Goal: Book appointment/travel/reservation

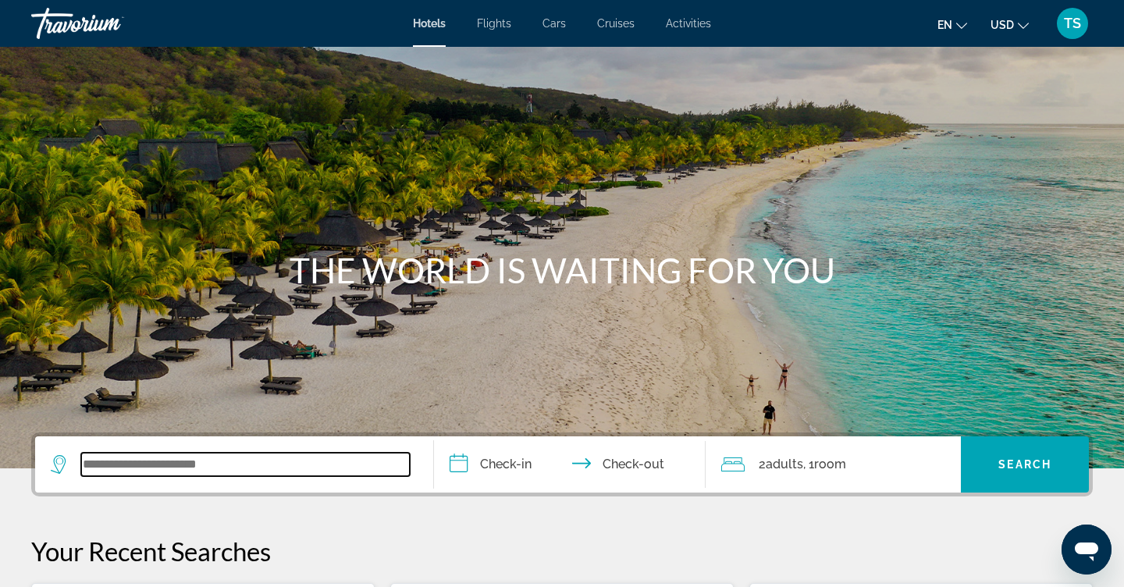
click at [358, 469] on input "Search widget" at bounding box center [245, 464] width 329 height 23
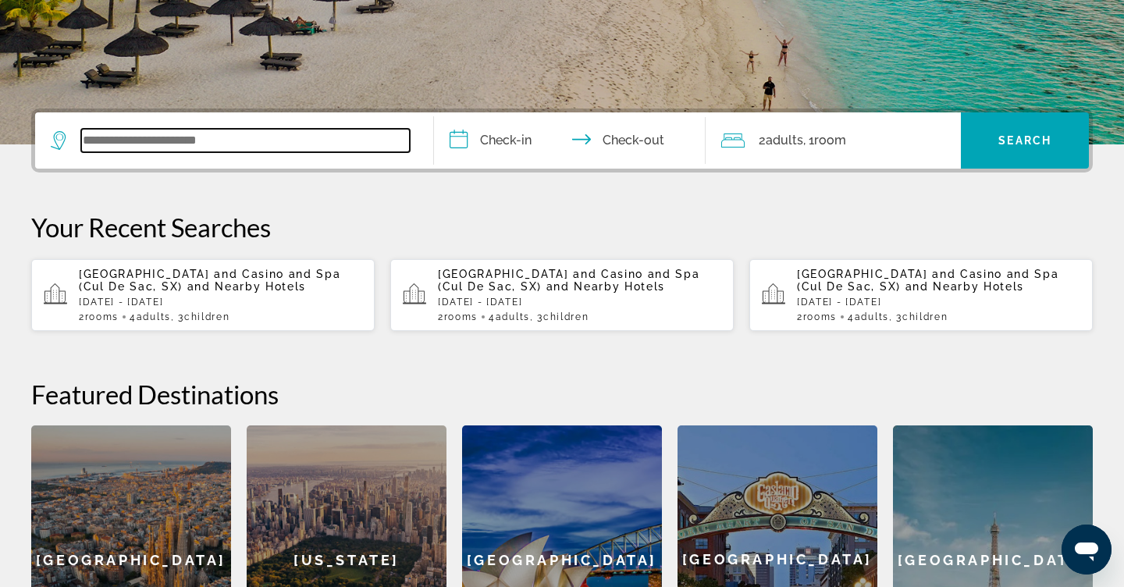
scroll to position [382, 0]
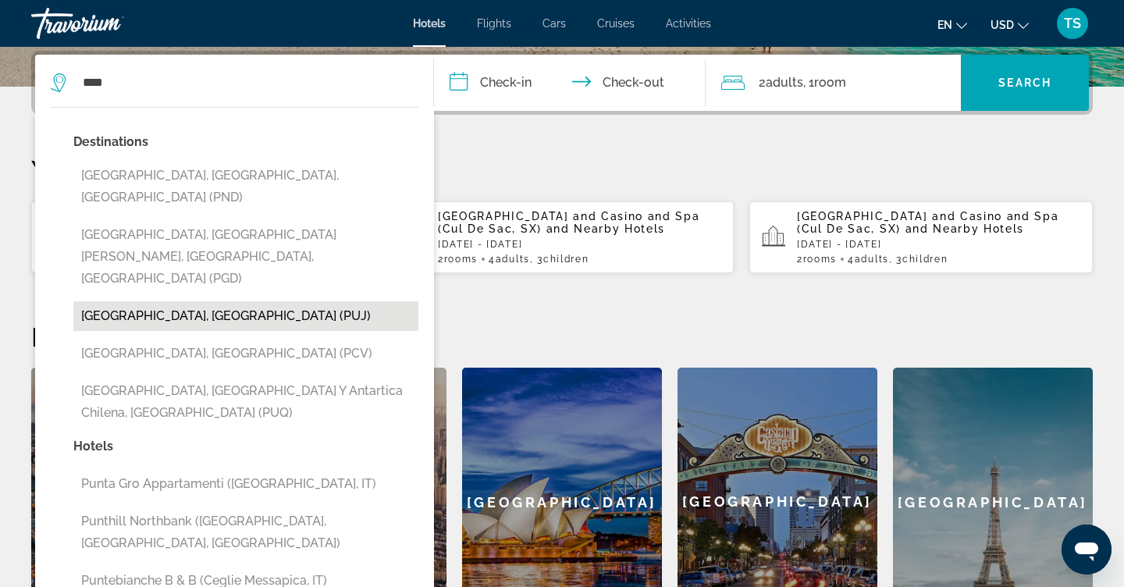
click at [312, 301] on button "[GEOGRAPHIC_DATA], [GEOGRAPHIC_DATA] (PUJ)" at bounding box center [245, 316] width 345 height 30
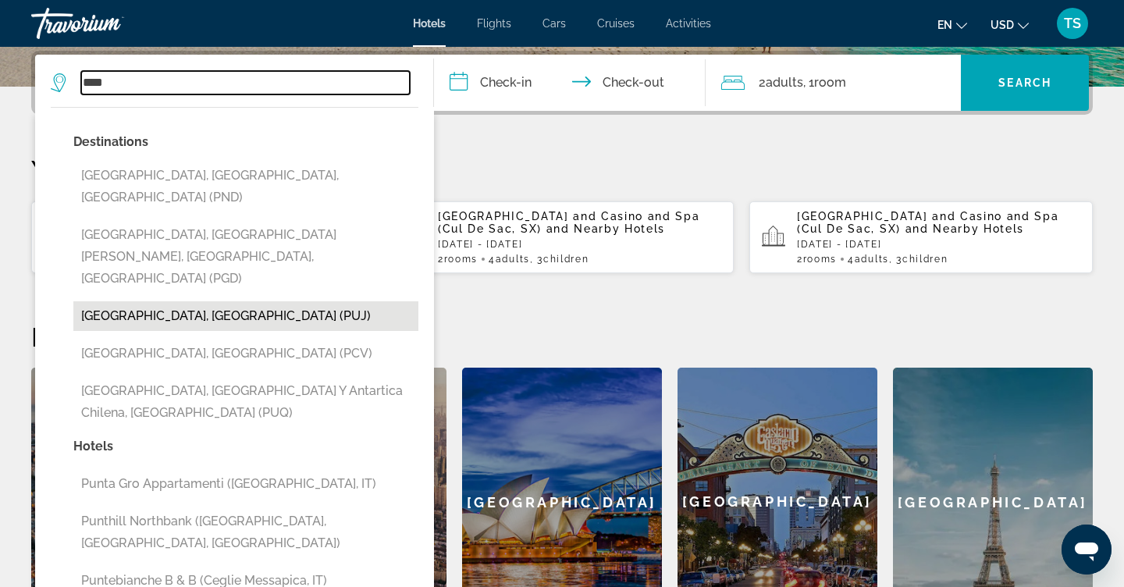
type input "**********"
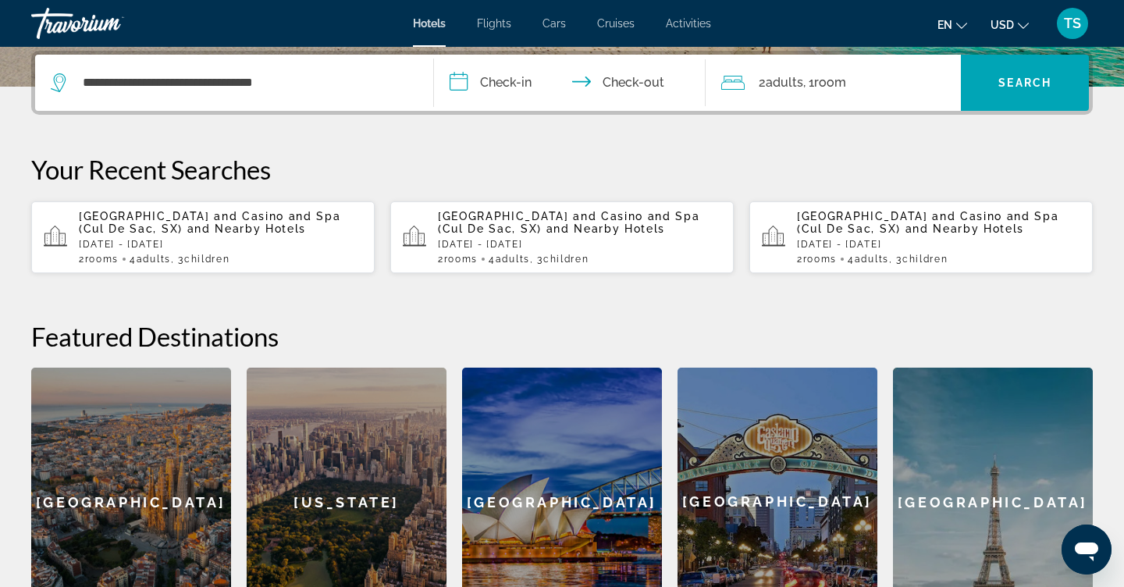
click at [502, 77] on input "**********" at bounding box center [573, 85] width 278 height 61
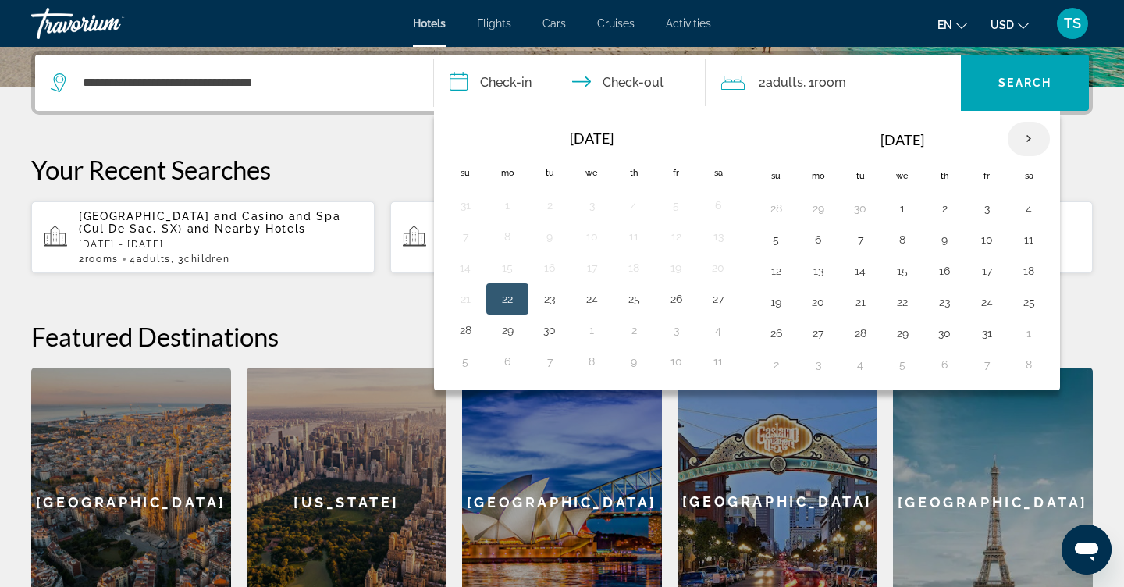
click at [1031, 137] on th "Next month" at bounding box center [1029, 139] width 42 height 34
click at [1036, 251] on button "8" at bounding box center [1029, 240] width 25 height 22
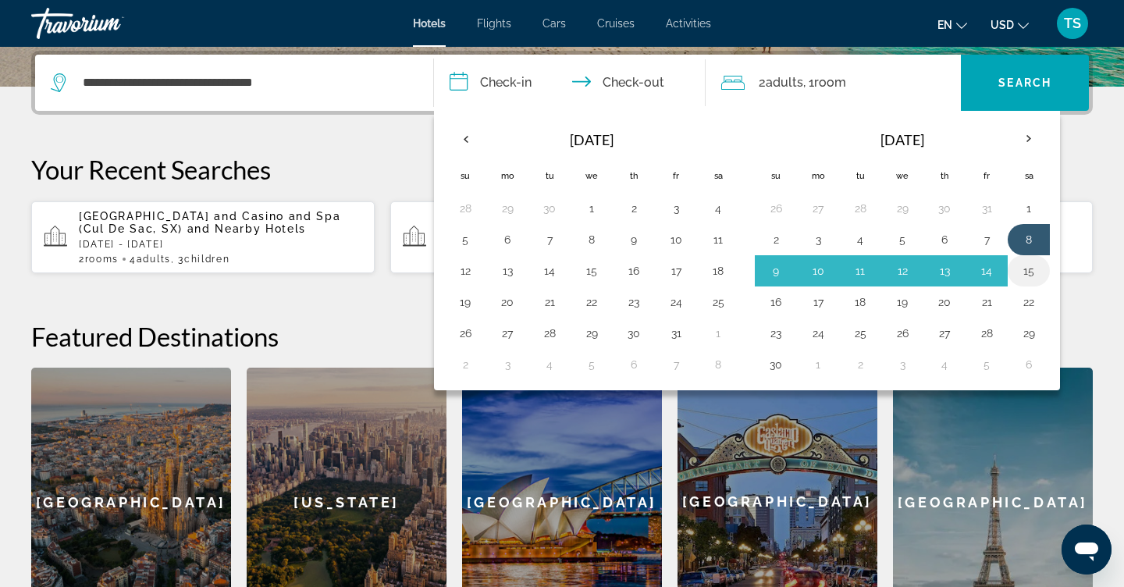
click at [1032, 276] on button "15" at bounding box center [1029, 271] width 25 height 22
type input "**********"
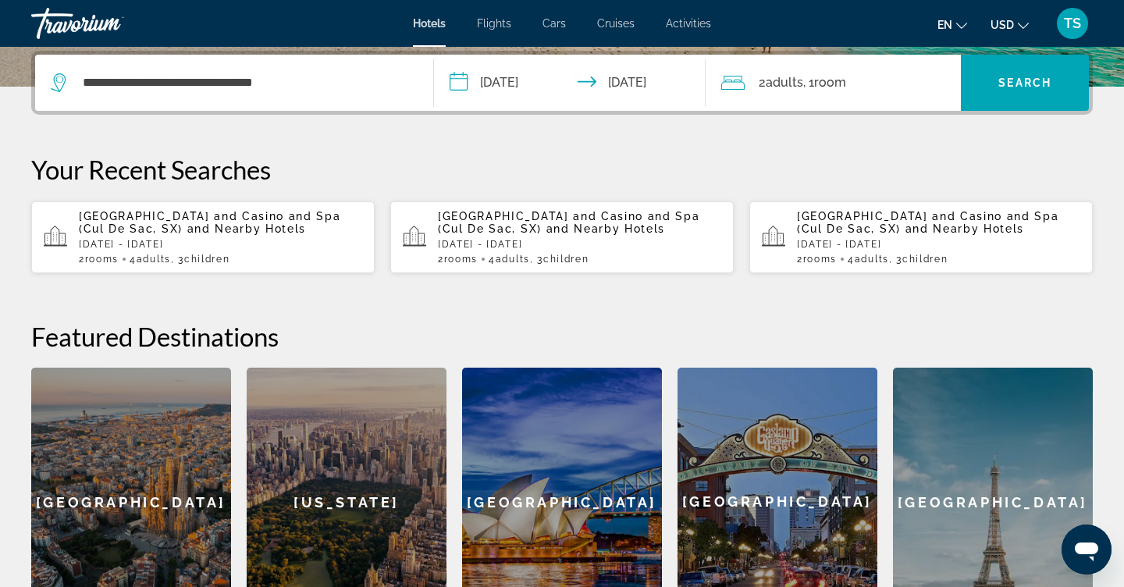
click at [869, 69] on div "2 Adult Adults , 1 Room rooms" at bounding box center [841, 83] width 240 height 56
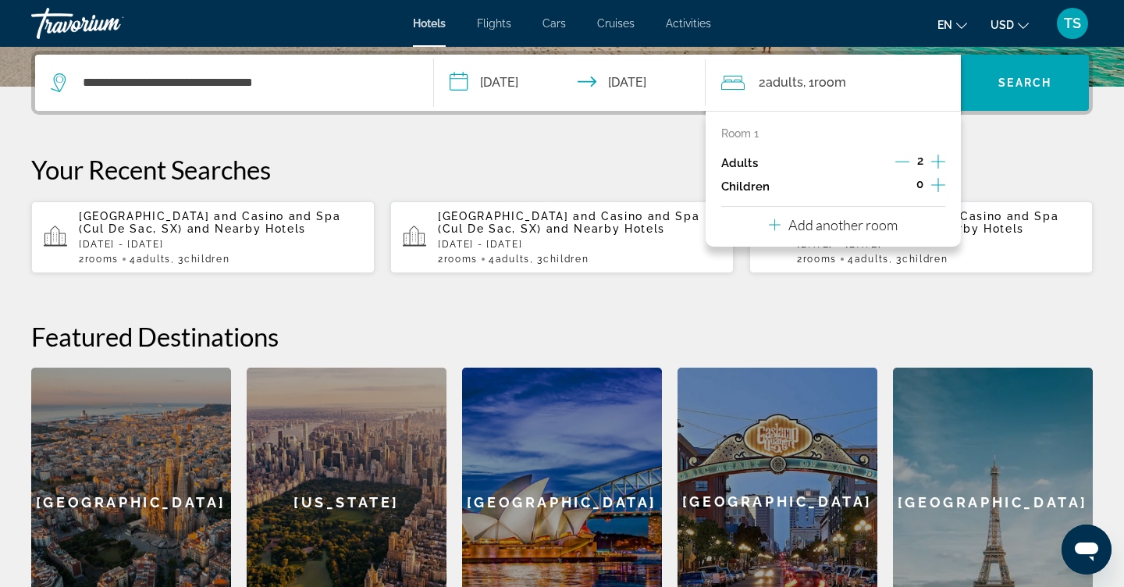
click at [933, 191] on icon "Increment children" at bounding box center [938, 185] width 14 height 19
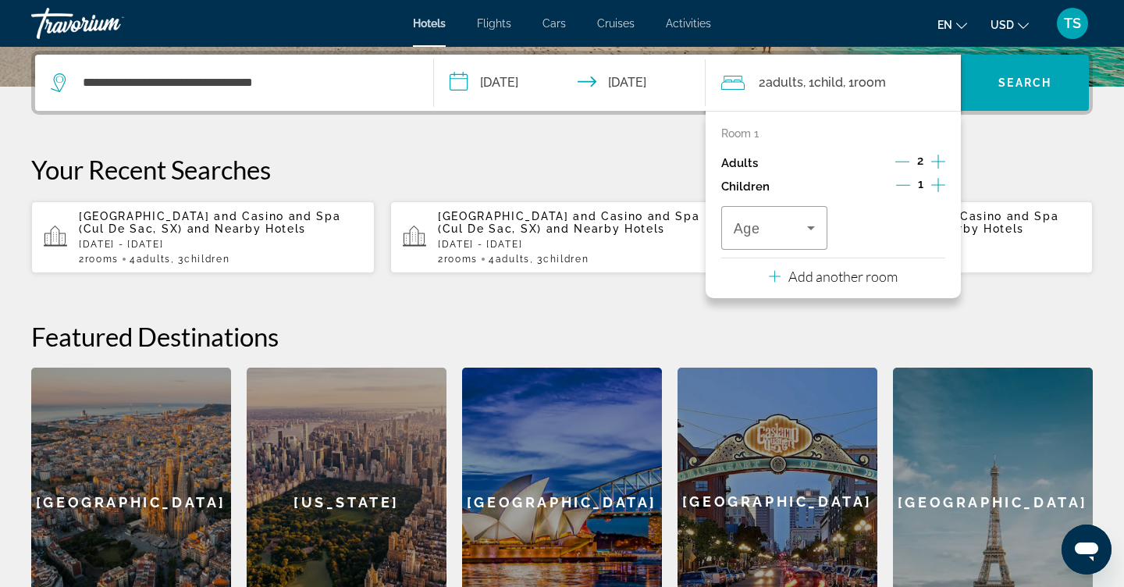
click at [933, 191] on icon "Increment children" at bounding box center [938, 185] width 14 height 19
click at [817, 237] on icon "Travelers: 2 adults, 2 children" at bounding box center [811, 228] width 19 height 19
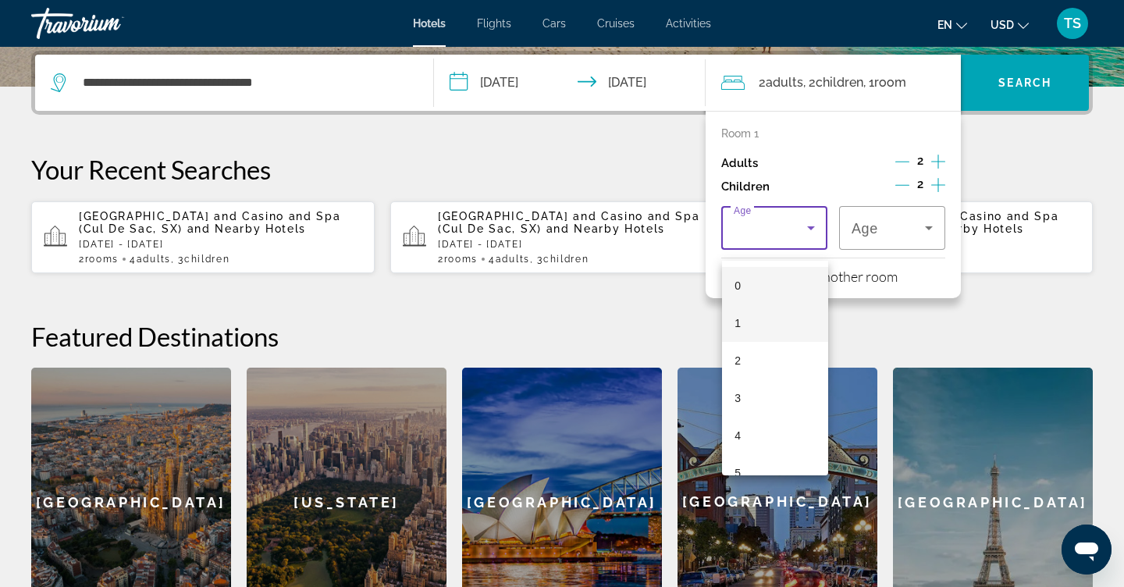
click at [770, 320] on mat-option "1" at bounding box center [775, 323] width 106 height 37
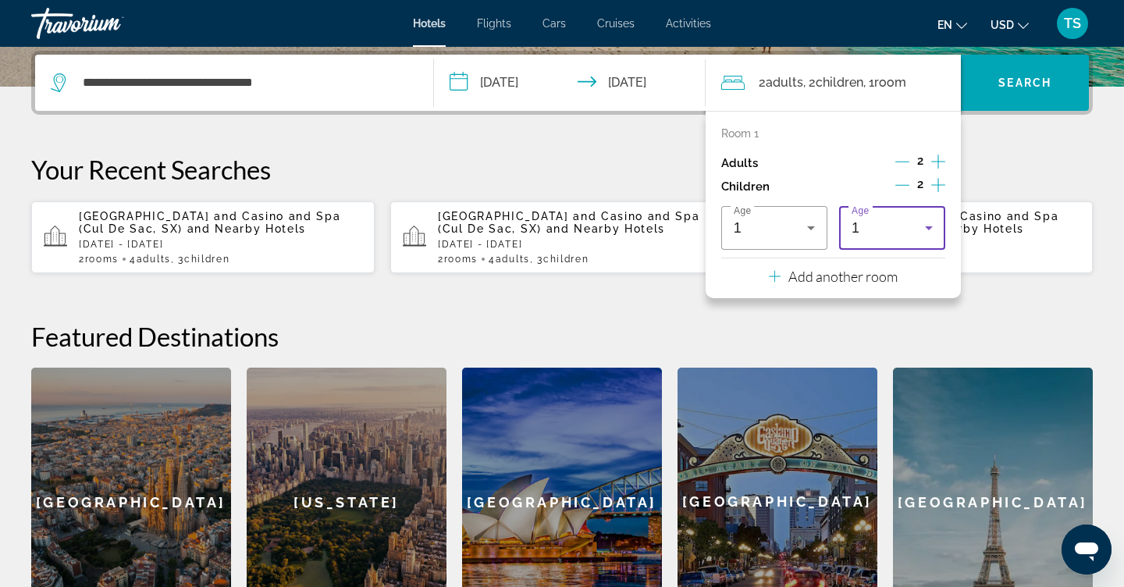
click at [908, 237] on div "1" at bounding box center [888, 228] width 73 height 19
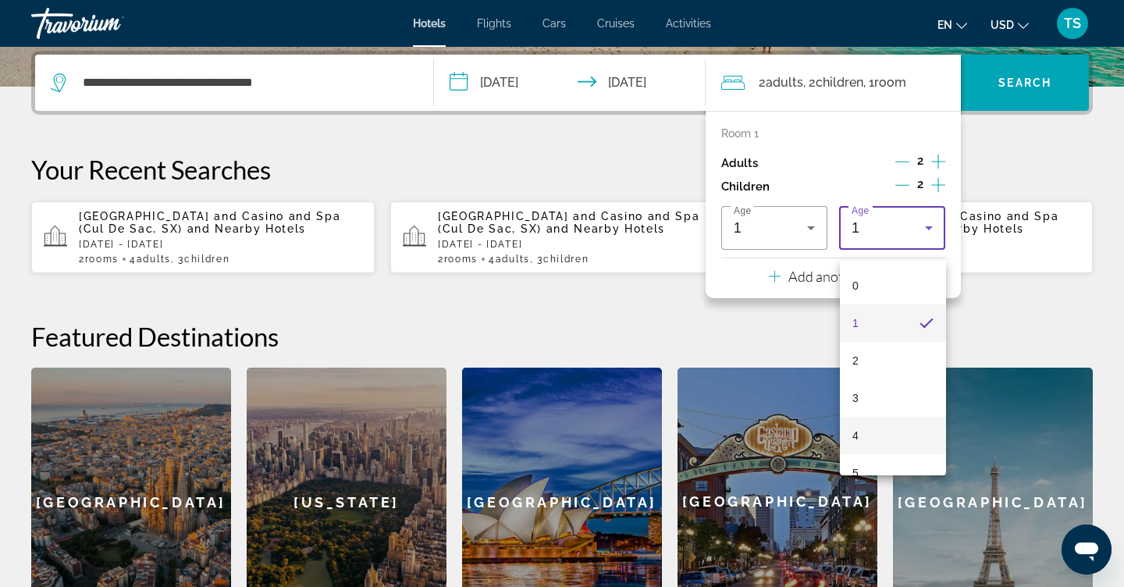
click at [880, 423] on mat-option "4" at bounding box center [893, 435] width 106 height 37
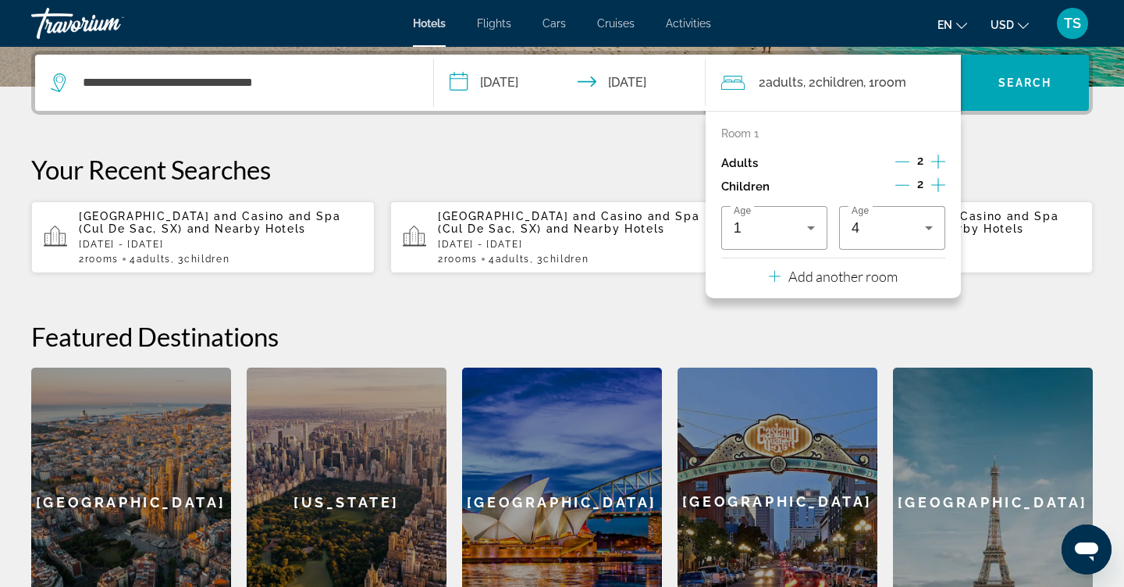
click at [864, 285] on p "Add another room" at bounding box center [843, 276] width 109 height 17
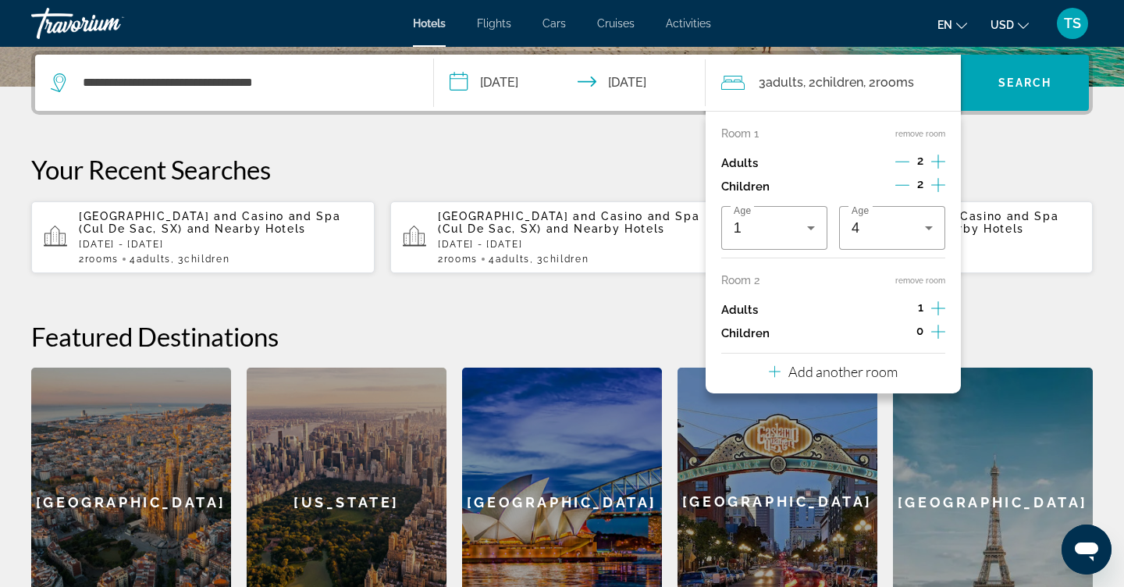
click at [939, 315] on icon "Increment adults" at bounding box center [938, 308] width 14 height 14
click at [938, 341] on icon "Increment children" at bounding box center [938, 331] width 14 height 19
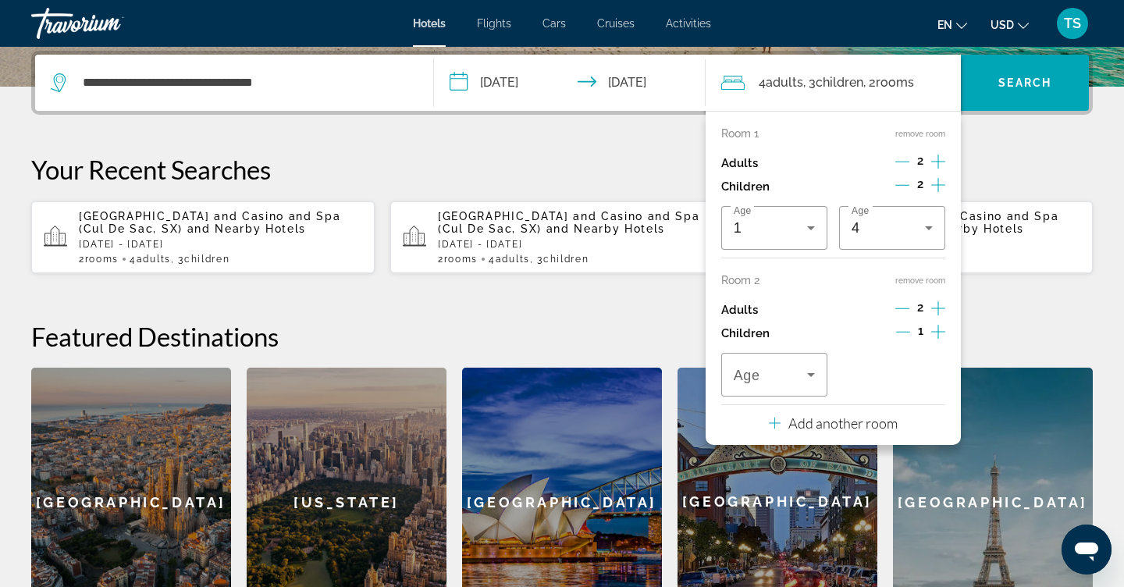
click at [938, 341] on icon "Increment children" at bounding box center [938, 331] width 14 height 19
click at [906, 339] on icon "Decrement children" at bounding box center [903, 332] width 14 height 14
click at [806, 384] on icon "Travelers: 4 adults, 3 children" at bounding box center [811, 374] width 19 height 19
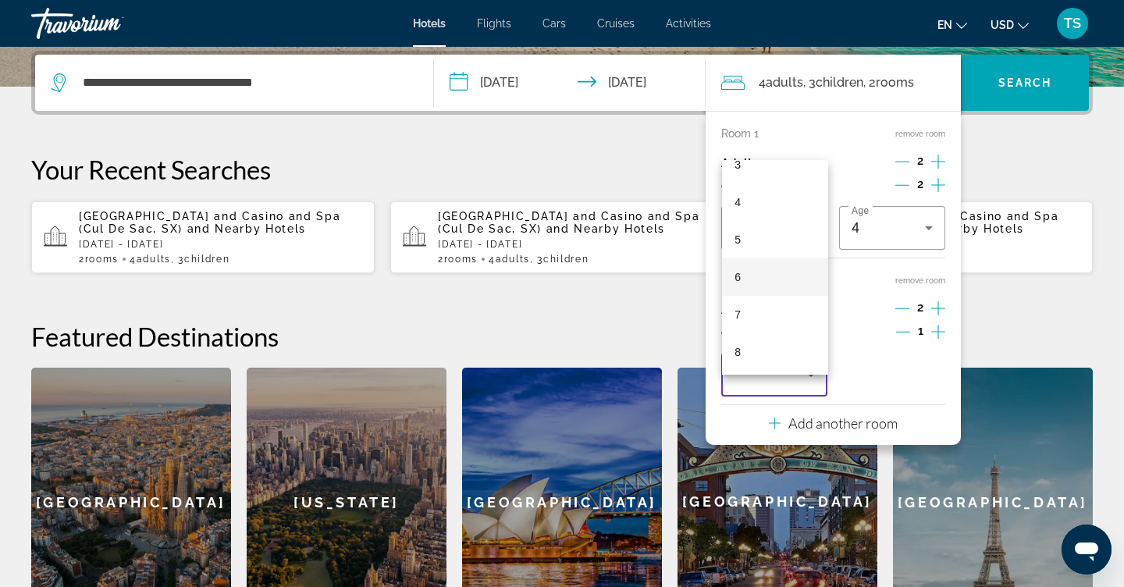
scroll to position [161, 0]
click at [783, 294] on mat-option "7" at bounding box center [775, 286] width 106 height 37
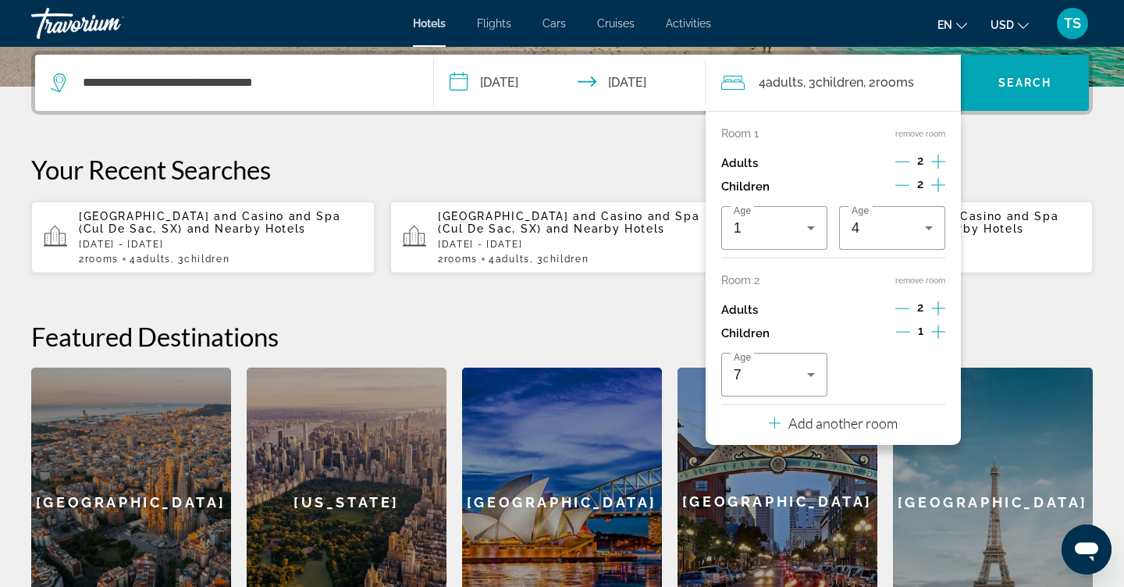
click at [988, 169] on p "Your Recent Searches" at bounding box center [562, 169] width 1062 height 31
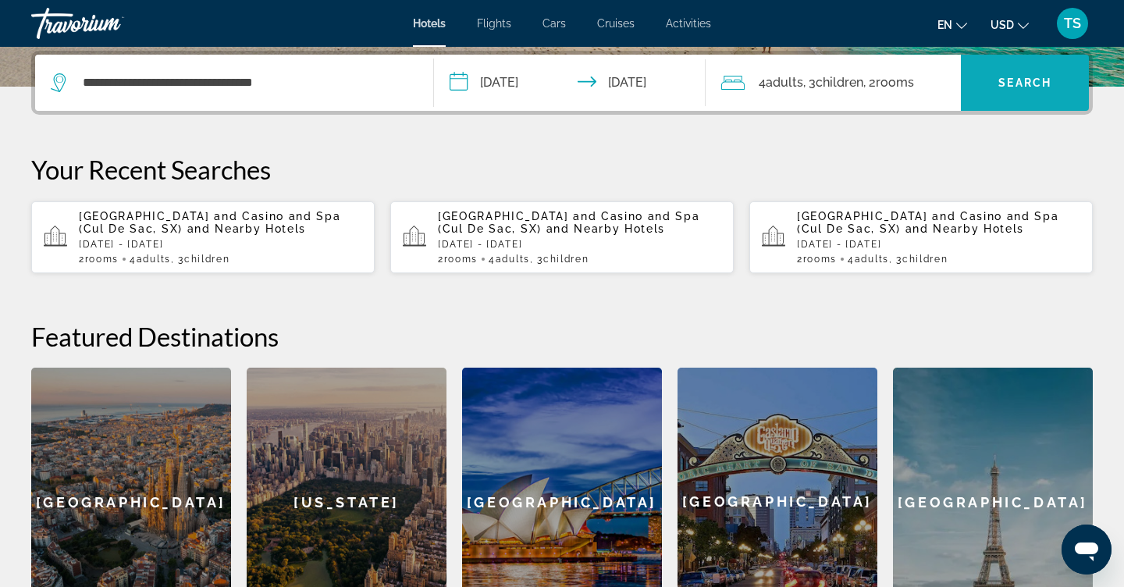
click at [1018, 87] on span "Search" at bounding box center [1025, 83] width 53 height 12
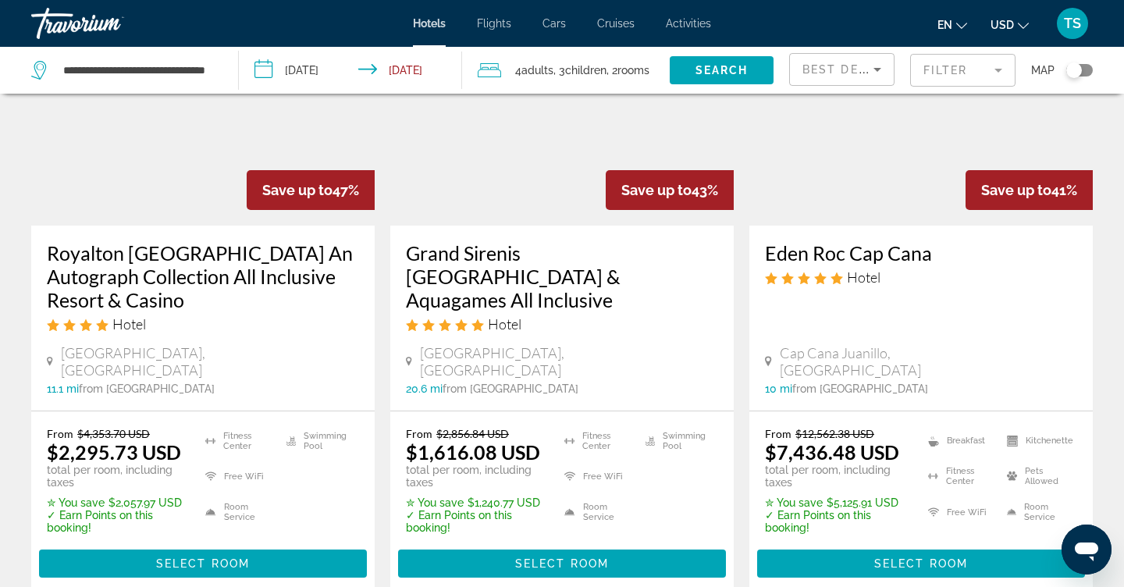
scroll to position [180, 0]
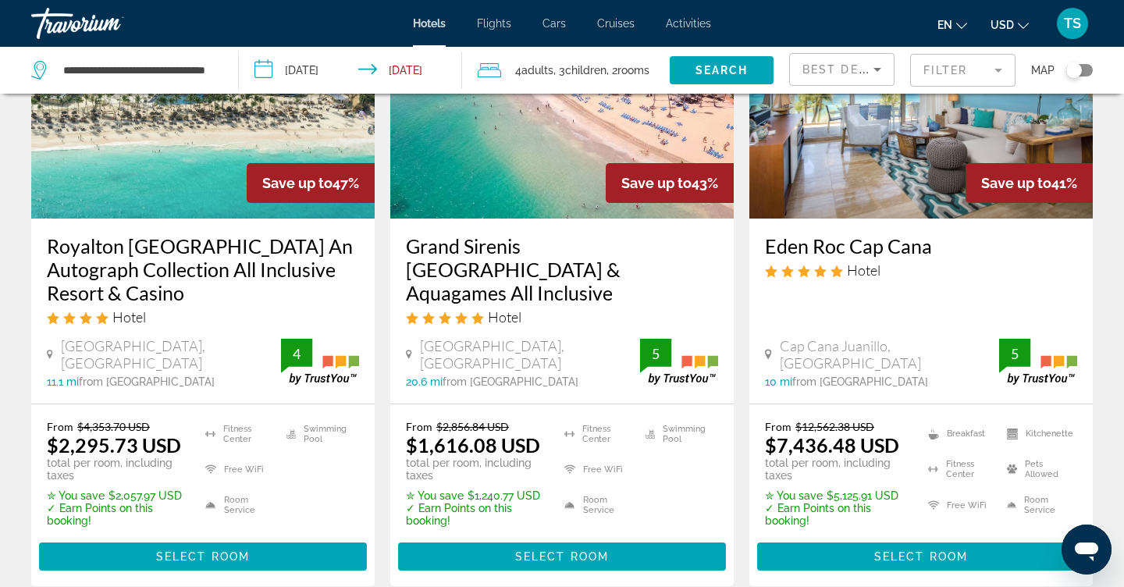
click at [1017, 27] on button "USD USD ($) MXN (Mex$) CAD (Can$) GBP (£) EUR (€) AUD (A$) NZD (NZ$) CNY (CN¥)" at bounding box center [1010, 24] width 38 height 23
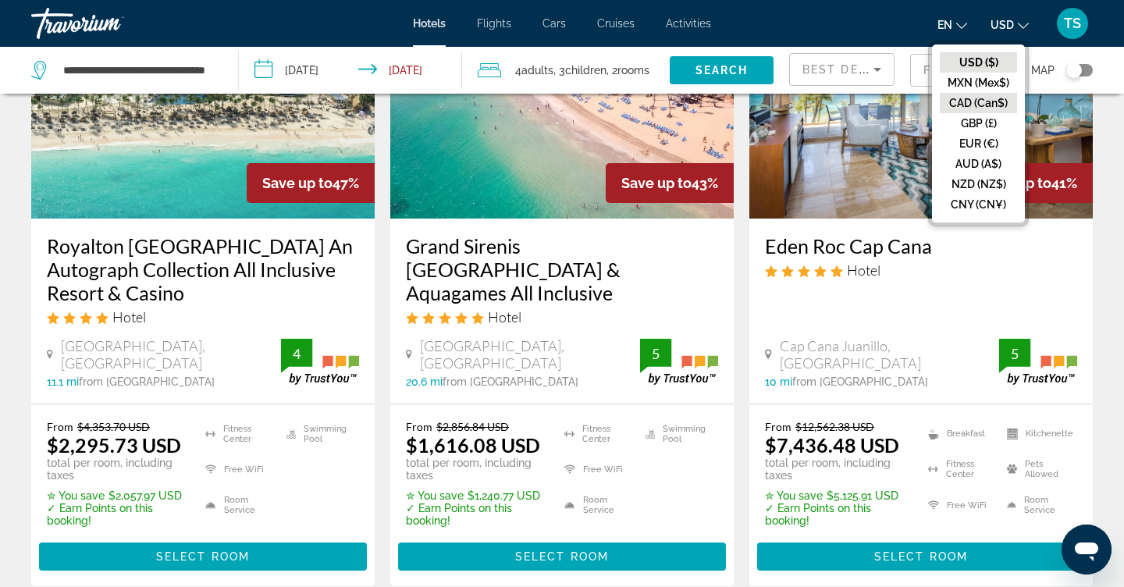
click at [989, 105] on button "CAD (Can$)" at bounding box center [978, 103] width 77 height 20
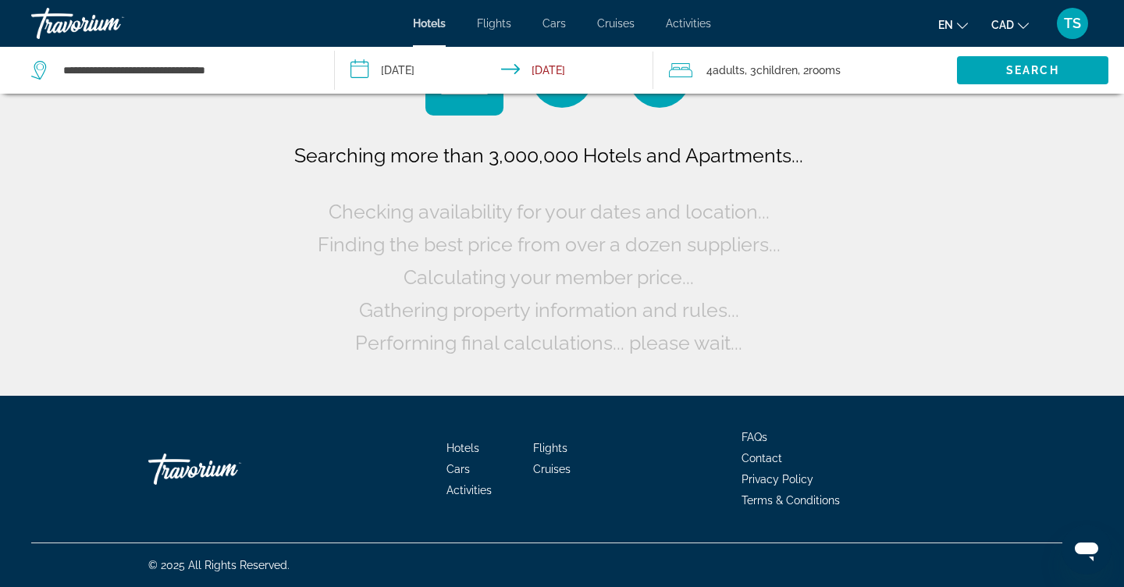
scroll to position [0, 0]
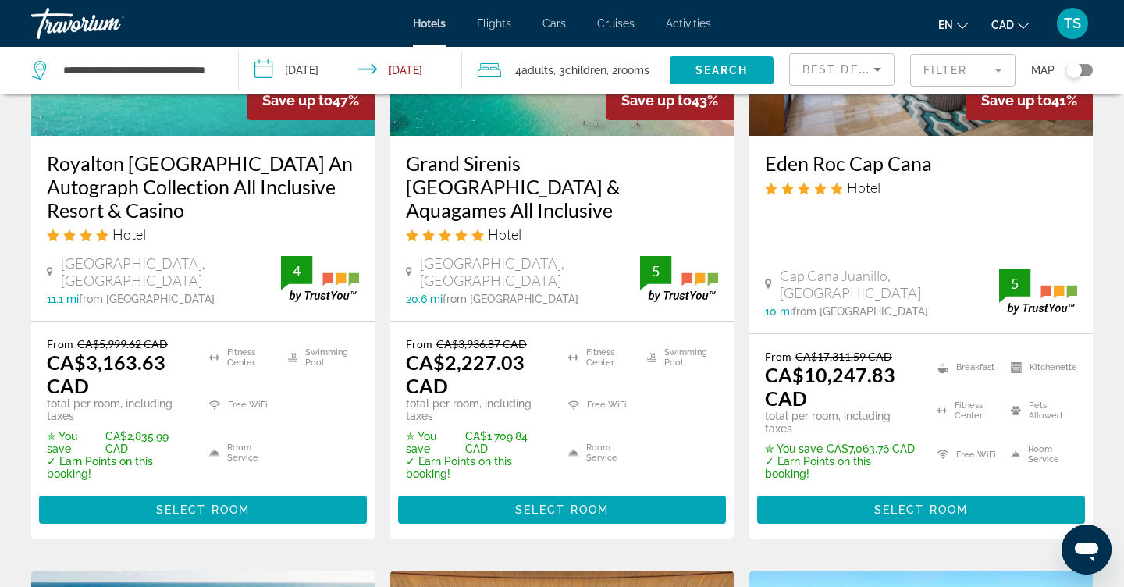
scroll to position [263, 0]
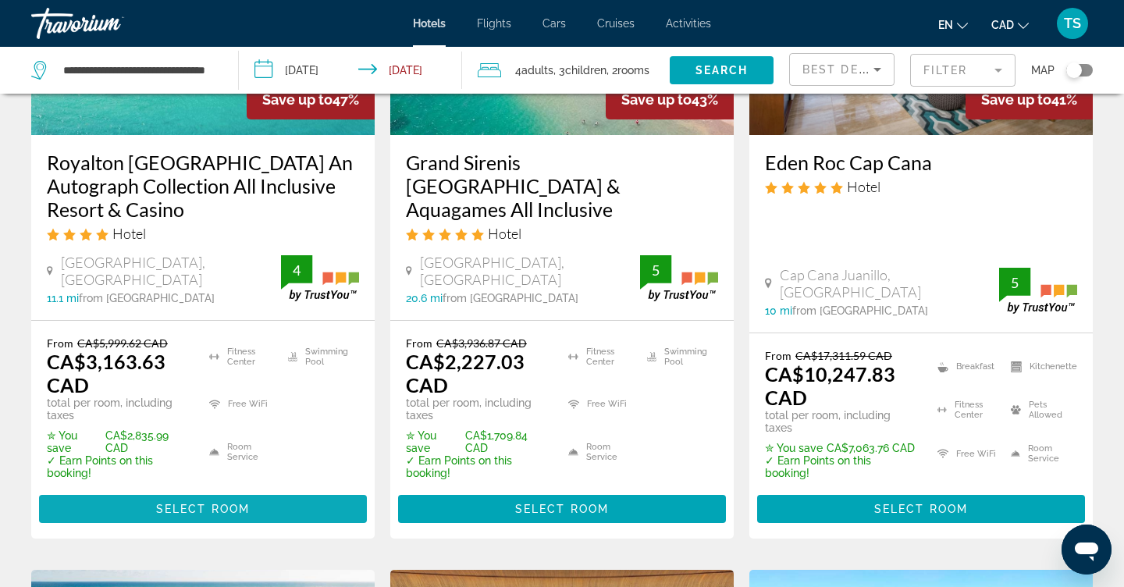
click at [276, 508] on span "Main content" at bounding box center [203, 508] width 328 height 37
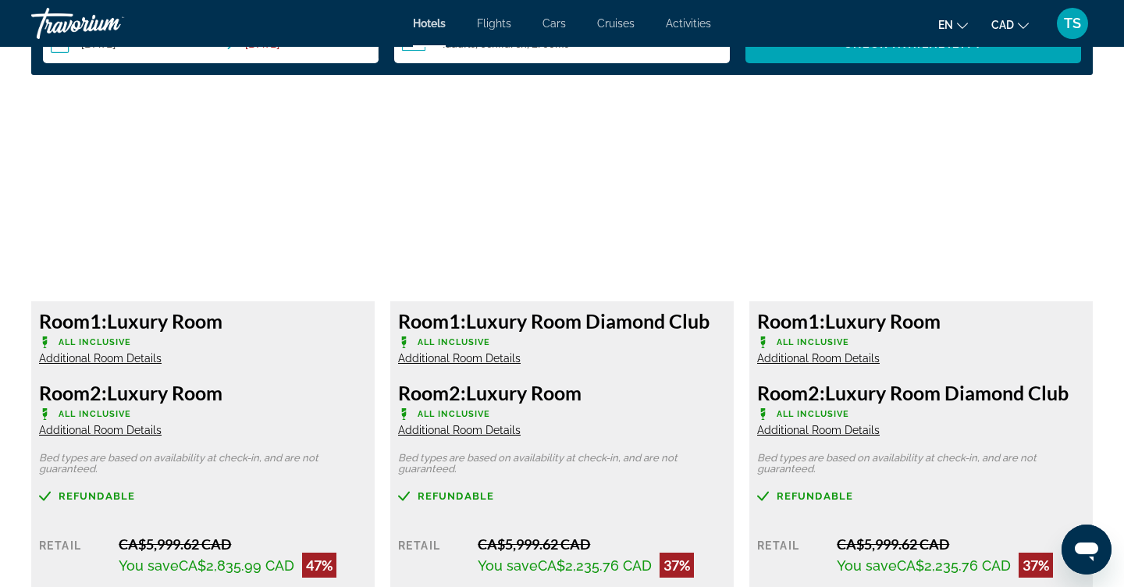
scroll to position [2072, 0]
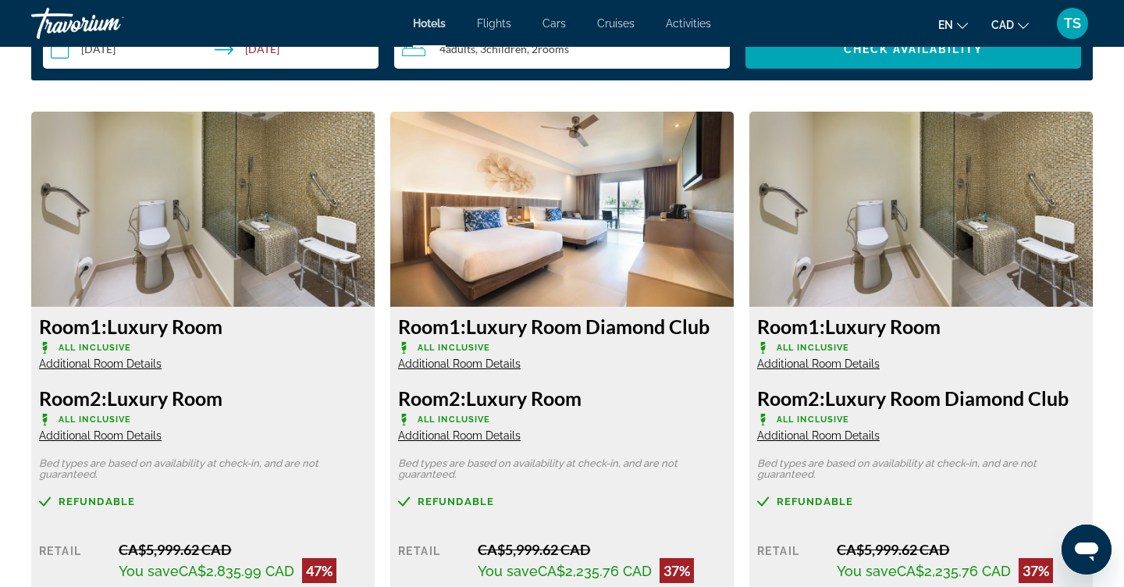
click at [106, 362] on span "Additional Room Details" at bounding box center [100, 364] width 123 height 12
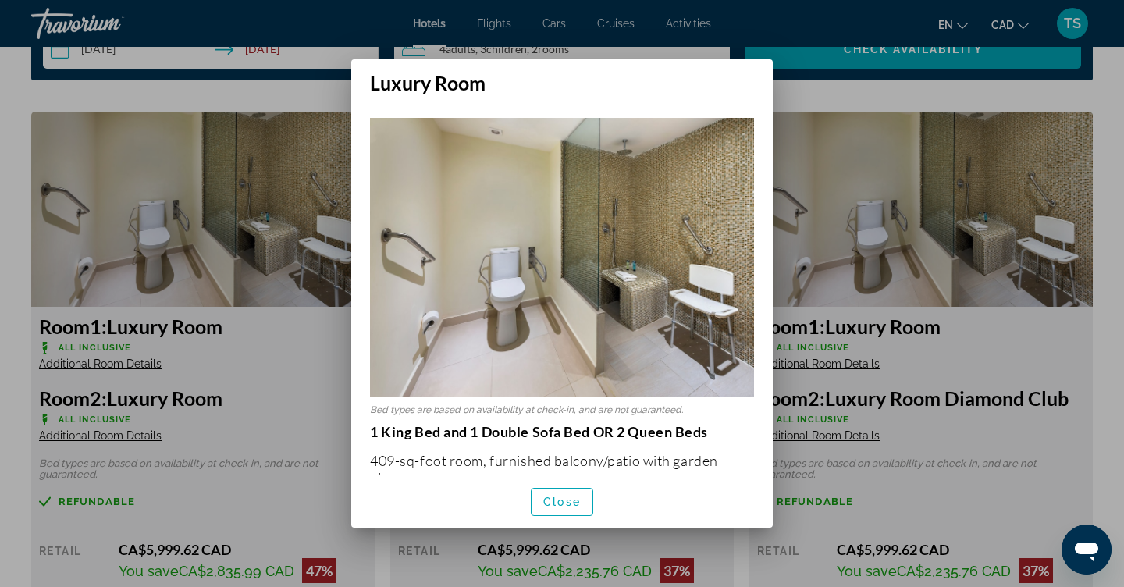
scroll to position [0, 0]
click at [557, 500] on span "Close" at bounding box center [561, 502] width 37 height 12
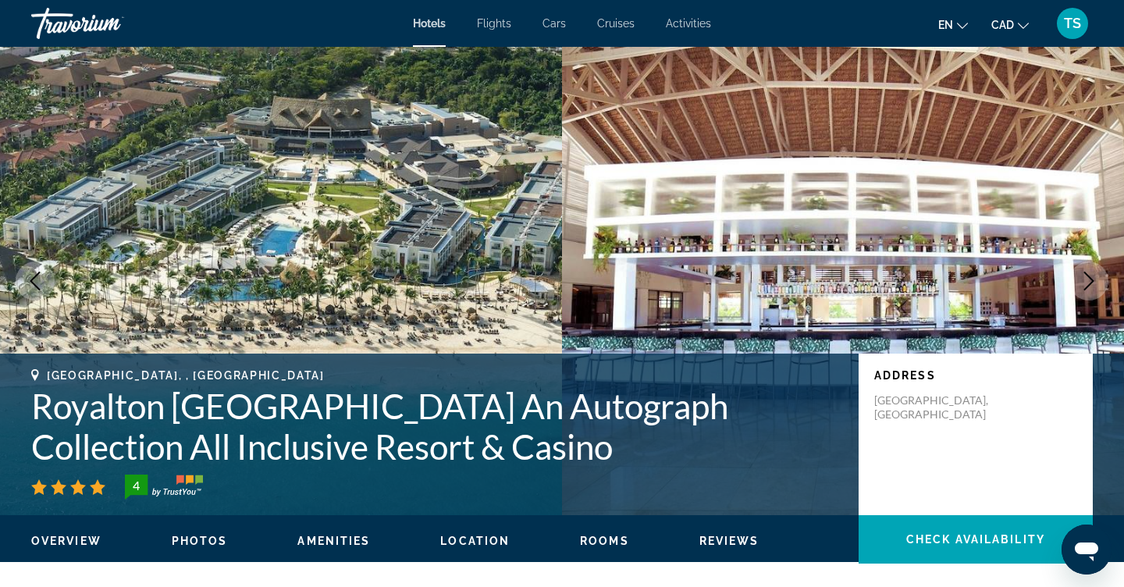
scroll to position [2072, 0]
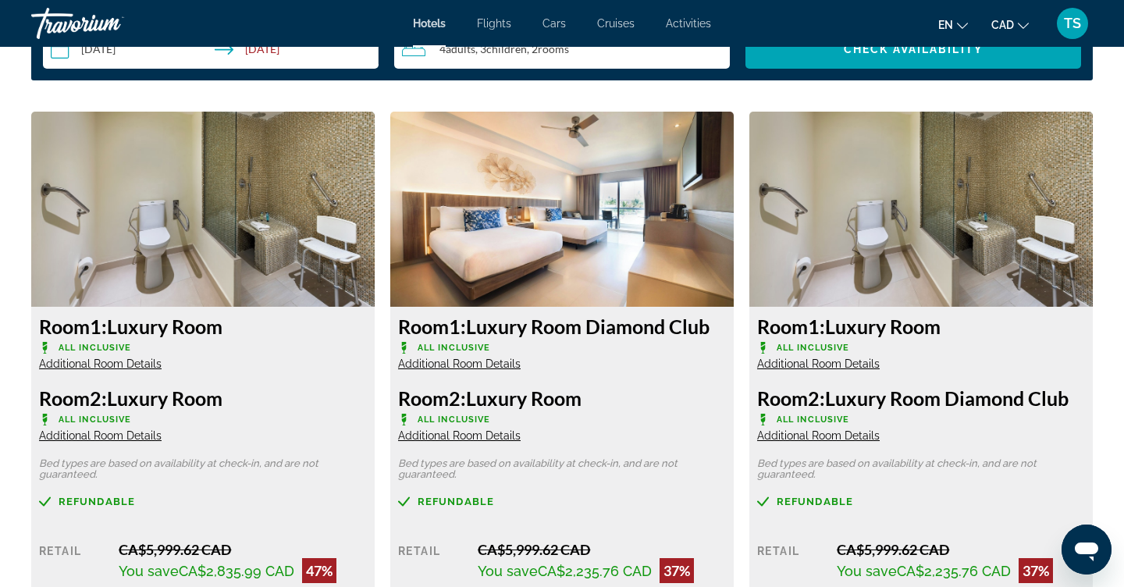
click at [114, 439] on span "Additional Room Details" at bounding box center [100, 435] width 123 height 12
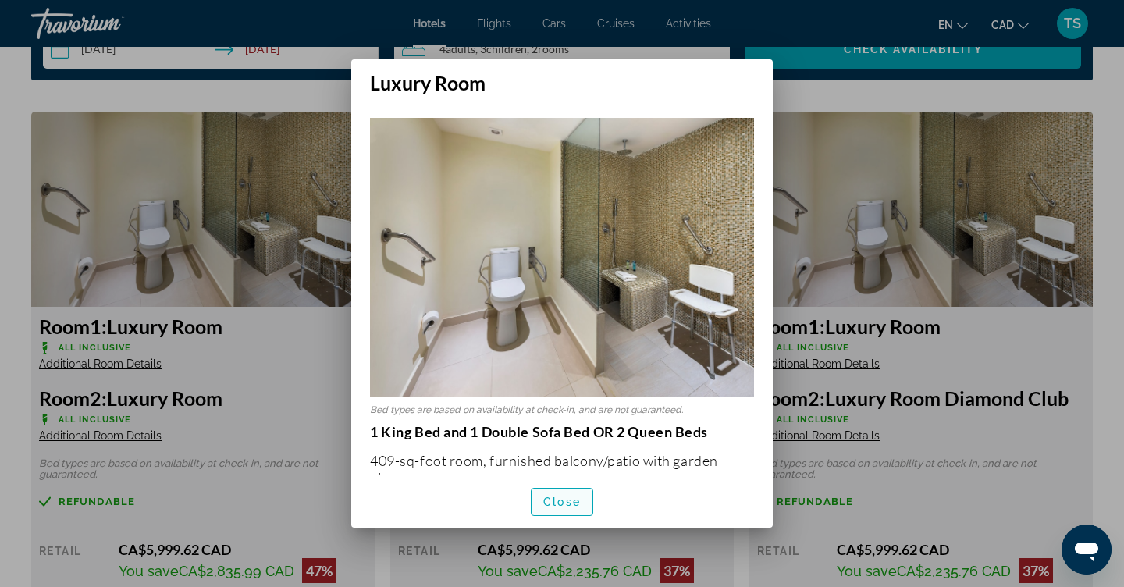
click at [579, 504] on span "Close" at bounding box center [561, 502] width 37 height 12
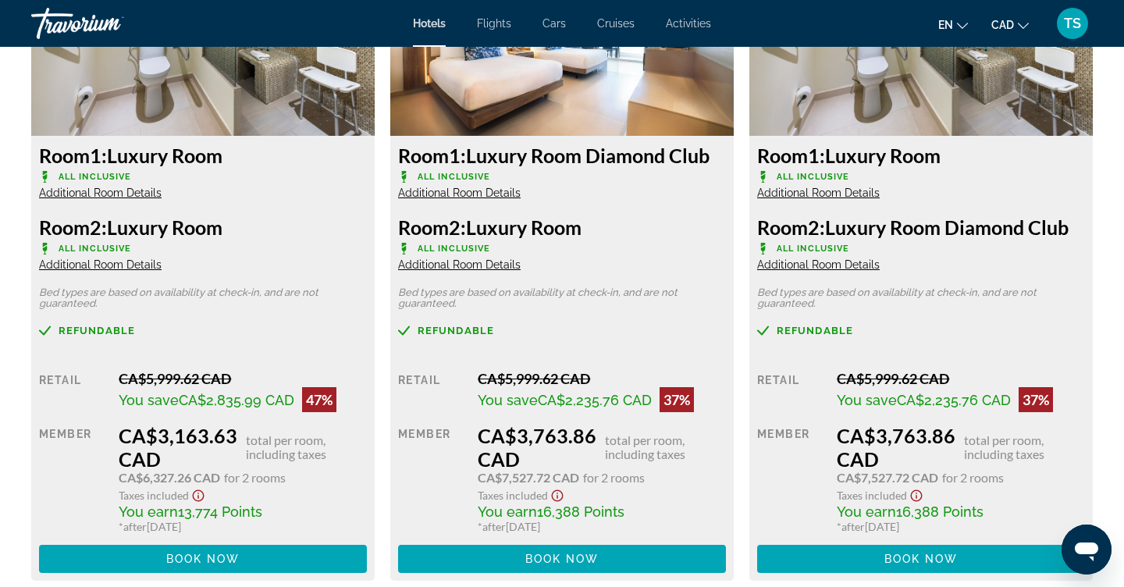
scroll to position [2260, 0]
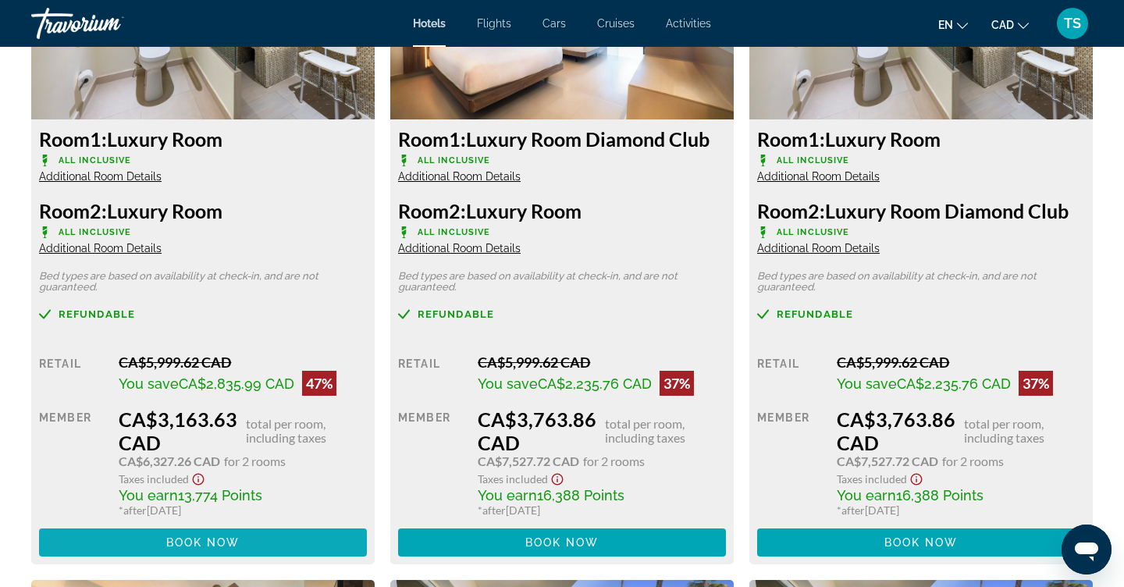
click at [210, 543] on span "Book now" at bounding box center [203, 542] width 74 height 12
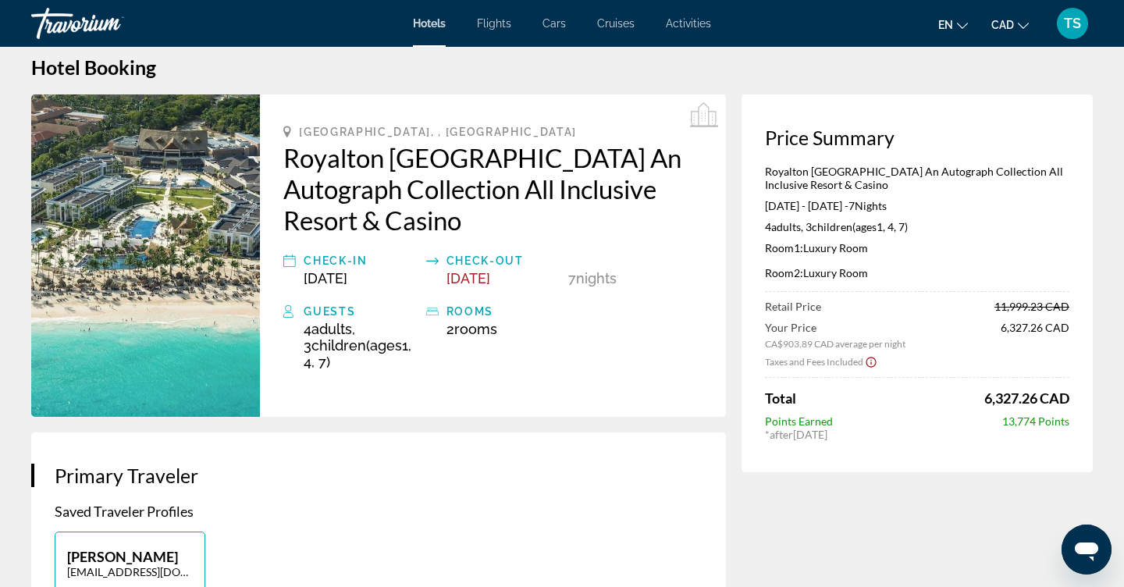
scroll to position [33, 0]
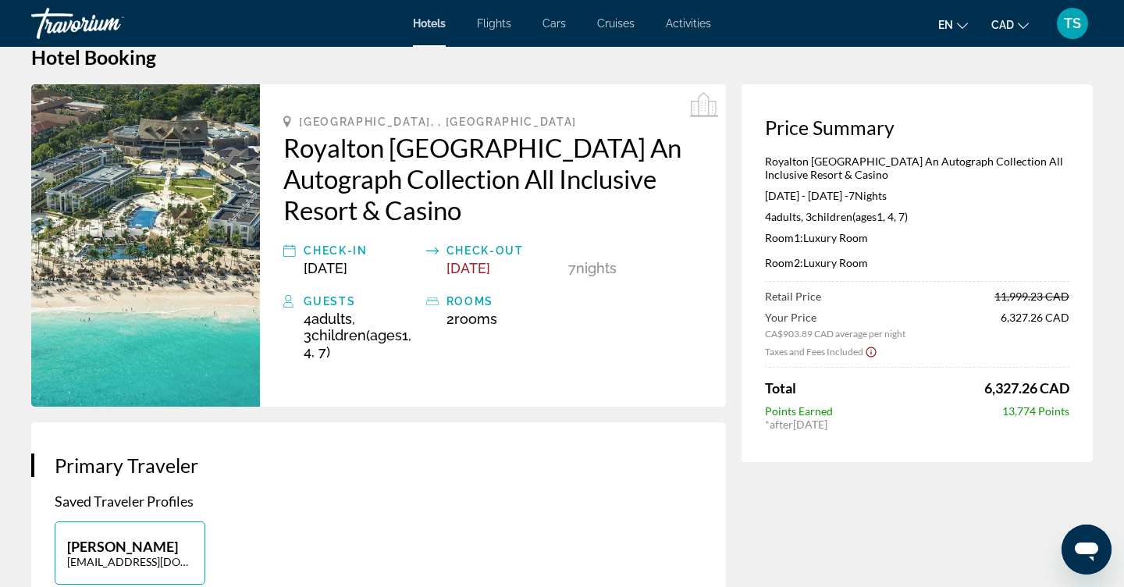
click at [492, 29] on span "Flights" at bounding box center [494, 23] width 34 height 12
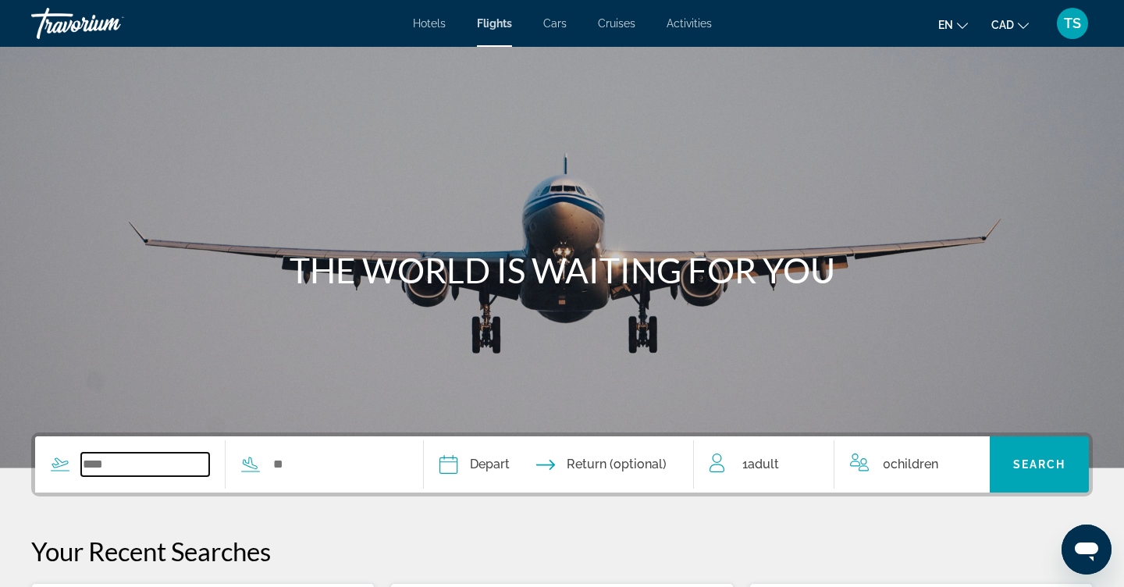
click at [183, 457] on input "Search widget" at bounding box center [145, 464] width 128 height 23
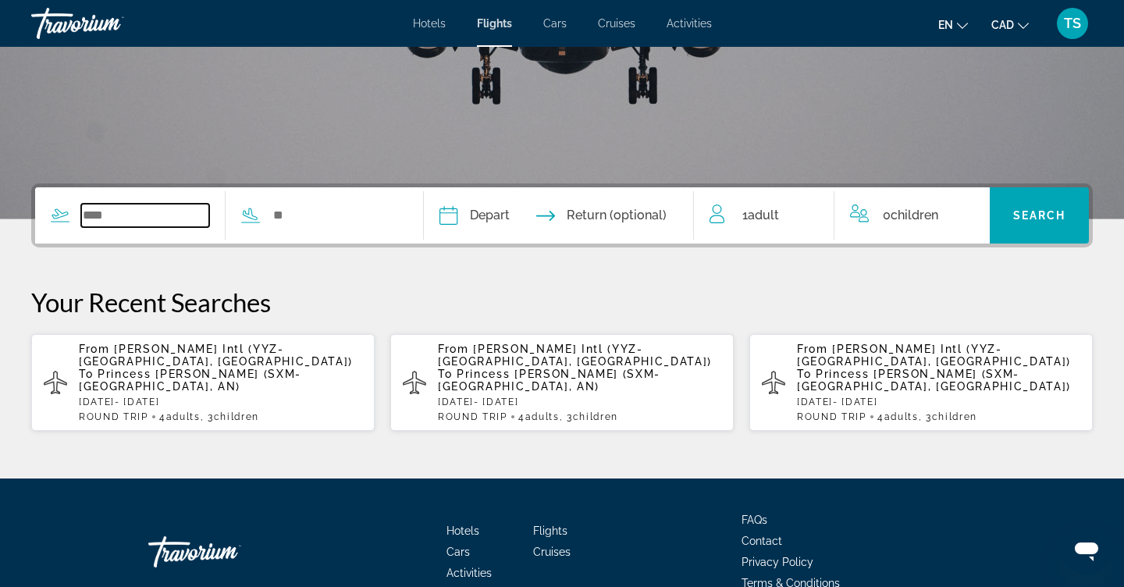
scroll to position [325, 0]
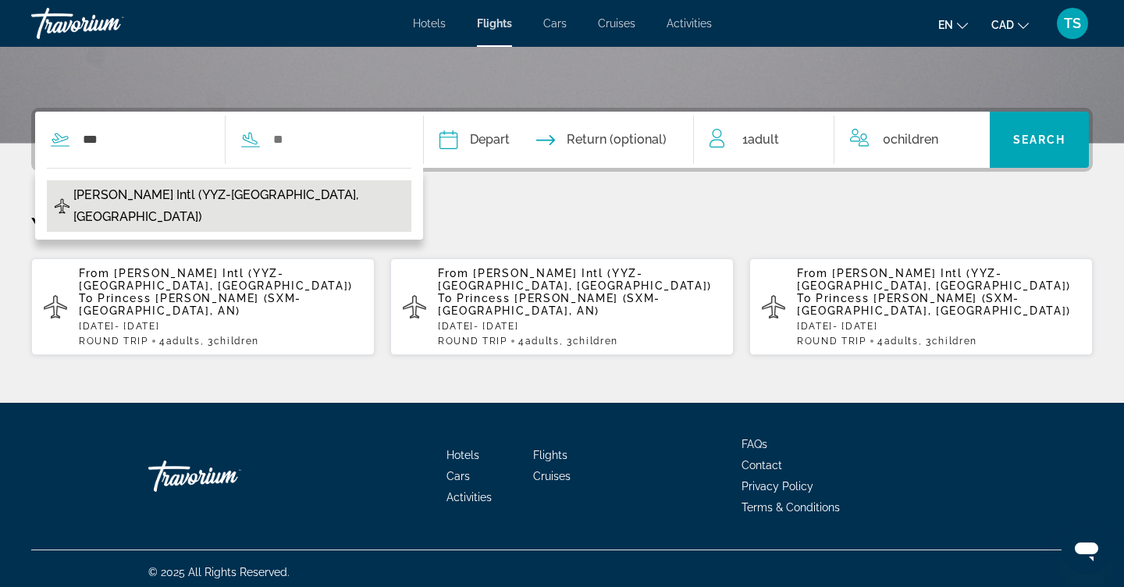
click at [371, 188] on button "[PERSON_NAME] Intl (YYZ-[GEOGRAPHIC_DATA], [GEOGRAPHIC_DATA])" at bounding box center [229, 206] width 365 height 52
type input "**********"
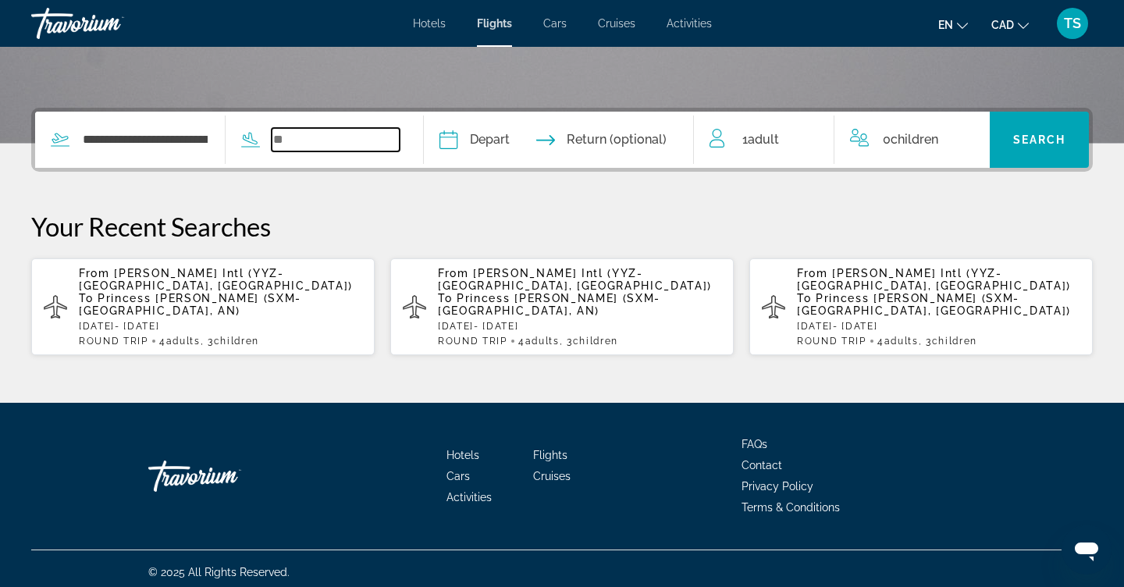
click at [374, 142] on input "Search widget" at bounding box center [336, 139] width 128 height 23
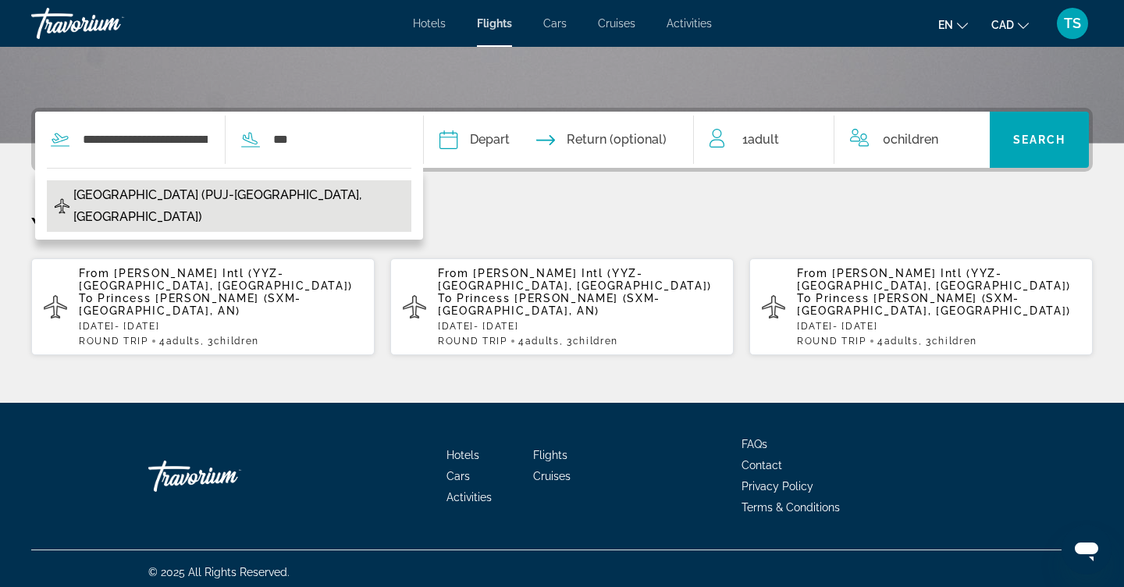
drag, startPoint x: 312, startPoint y: 170, endPoint x: 280, endPoint y: 193, distance: 39.9
click at [280, 193] on span "[GEOGRAPHIC_DATA] (PUJ-[GEOGRAPHIC_DATA], [GEOGRAPHIC_DATA])" at bounding box center [238, 206] width 330 height 44
type input "**********"
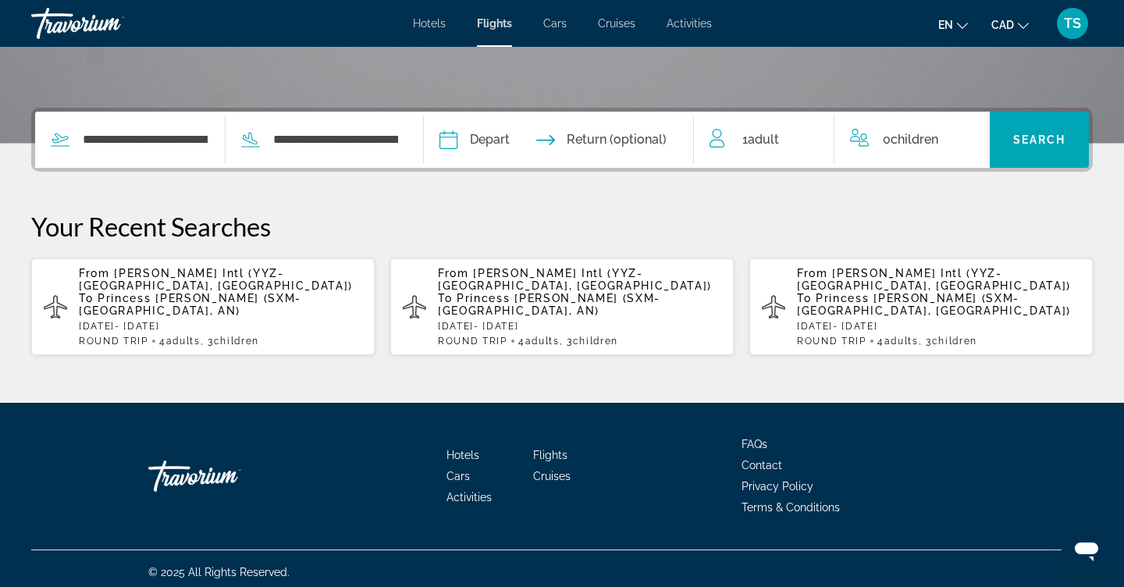
click at [557, 137] on input "Depart date" at bounding box center [503, 142] width 134 height 61
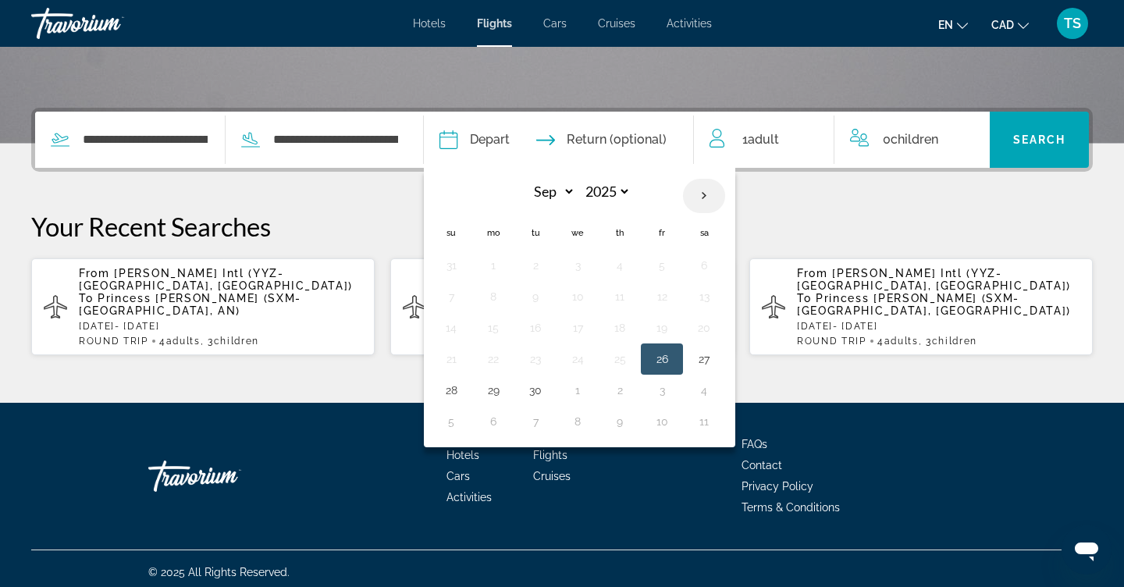
click at [725, 205] on th "Next month" at bounding box center [704, 196] width 42 height 34
select select "**"
click at [717, 305] on button "8" at bounding box center [704, 297] width 25 height 22
type input "**********"
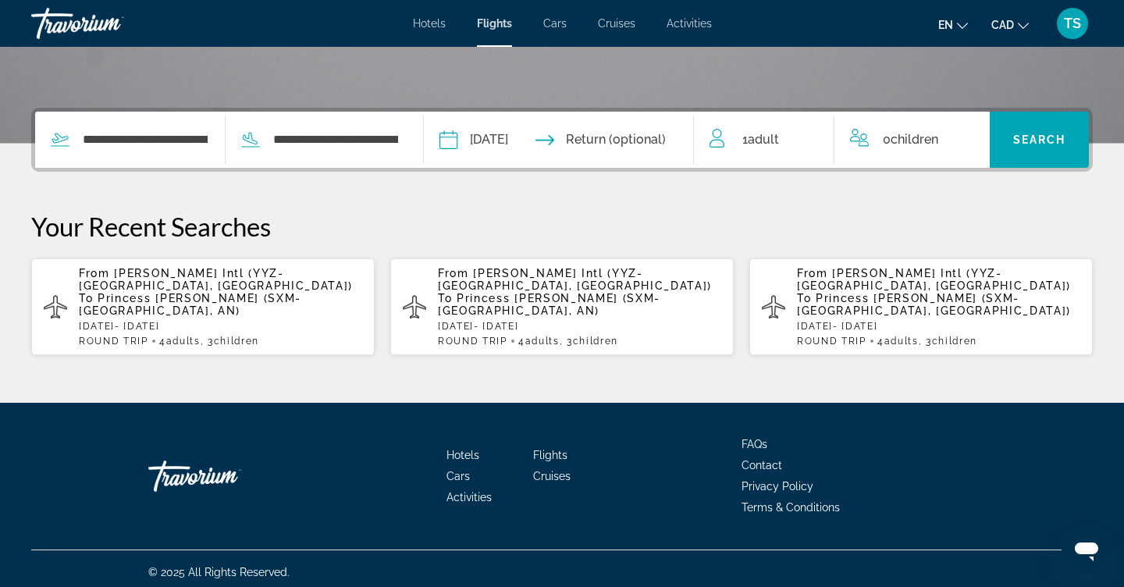
click at [674, 128] on input "Return date" at bounding box center [634, 142] width 134 height 61
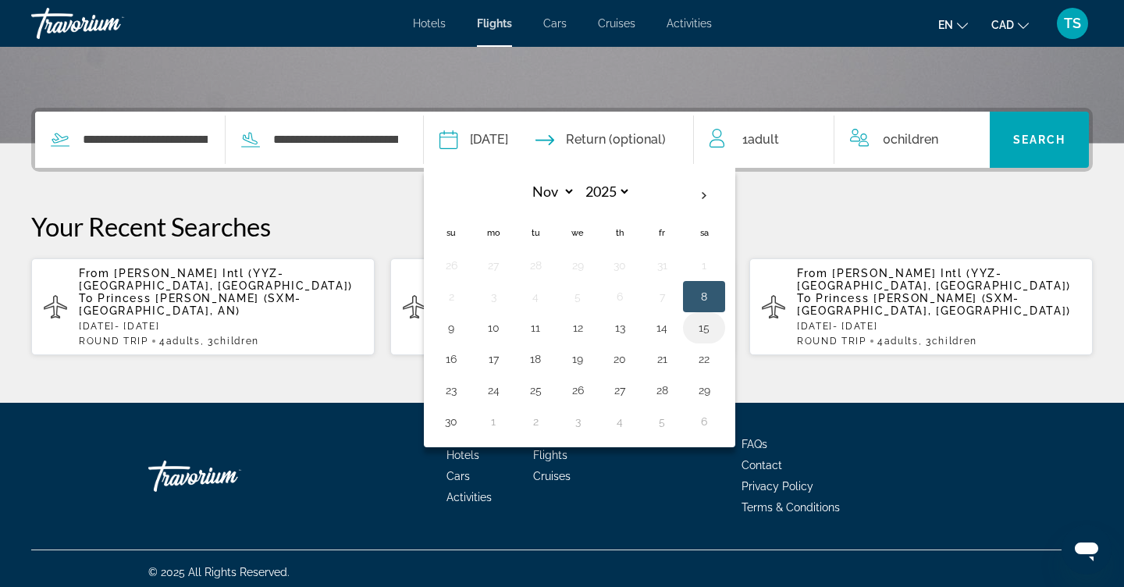
click at [717, 329] on button "15" at bounding box center [704, 328] width 25 height 22
type input "**********"
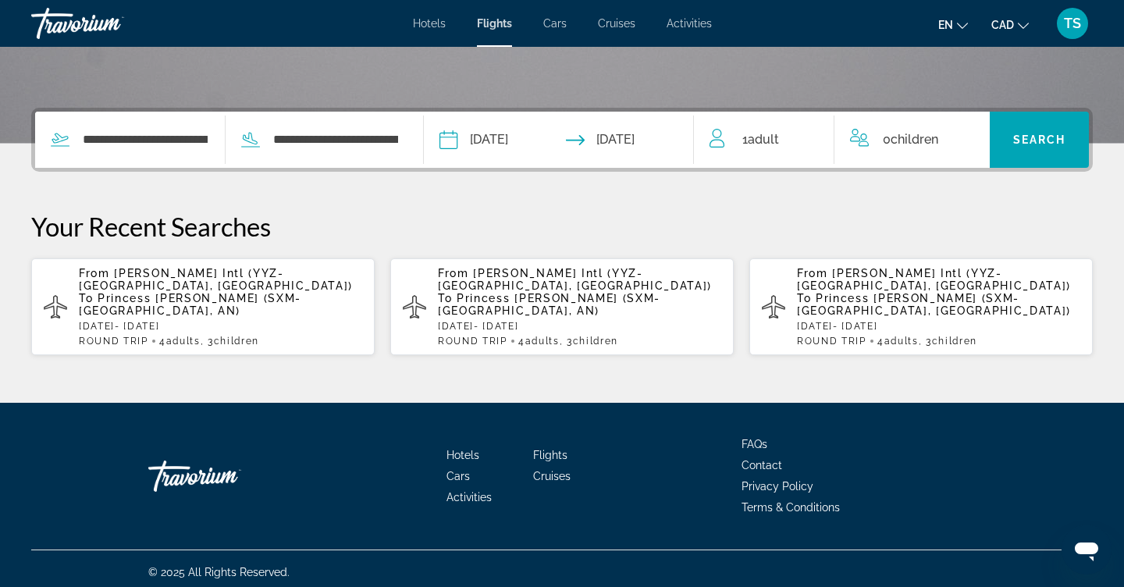
click at [765, 127] on div "1 Adult Adults" at bounding box center [772, 140] width 125 height 56
click at [816, 137] on icon "Increment adults" at bounding box center [811, 136] width 14 height 19
click at [971, 142] on icon "Increment children" at bounding box center [967, 136] width 14 height 19
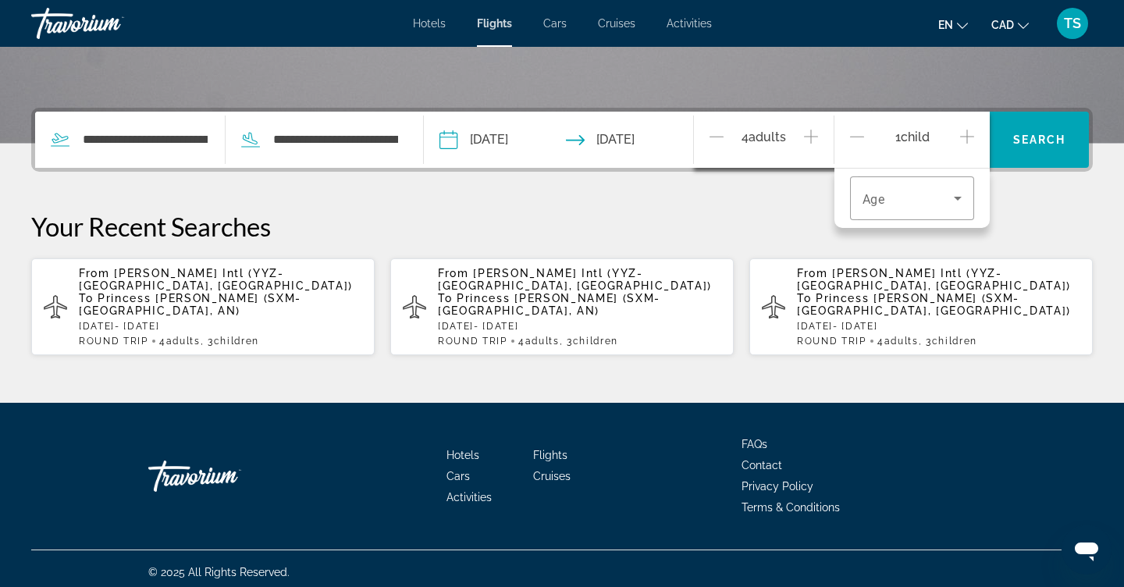
click at [971, 142] on icon "Increment children" at bounding box center [967, 136] width 14 height 19
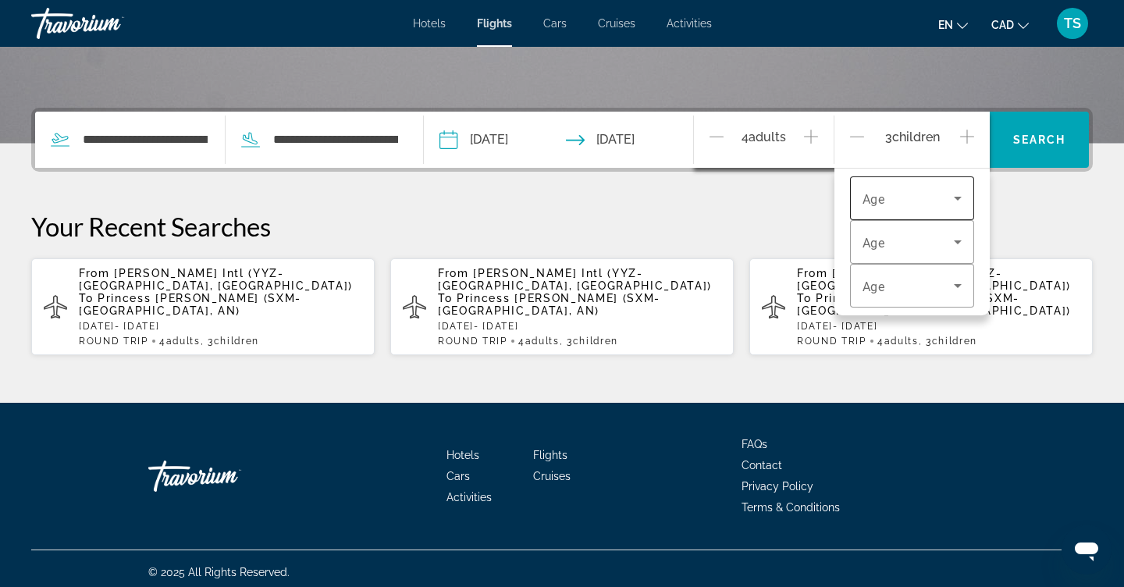
click at [960, 207] on icon "Travelers: 4 adults, 3 children" at bounding box center [958, 198] width 19 height 19
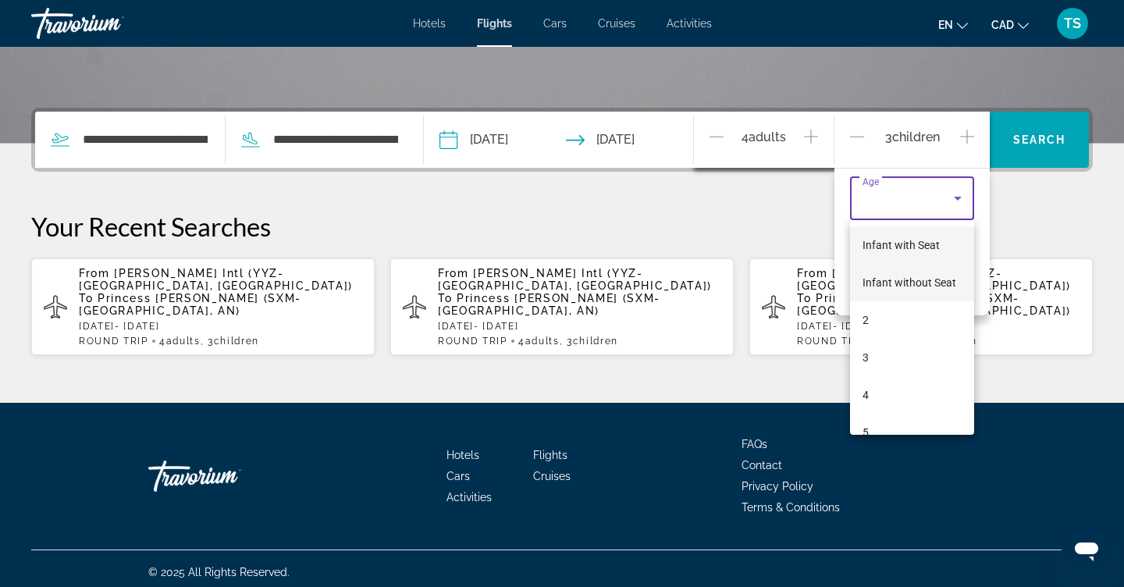
click at [952, 289] on span "Infant without Seat" at bounding box center [910, 282] width 94 height 19
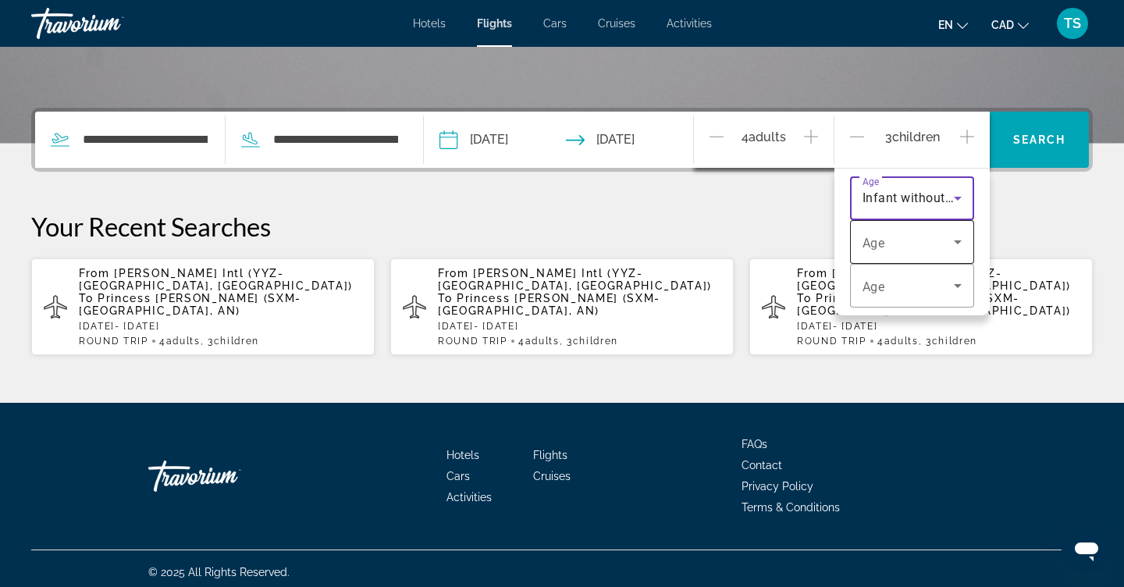
click at [951, 234] on icon "Travelers: 4 adults, 3 children" at bounding box center [958, 242] width 19 height 19
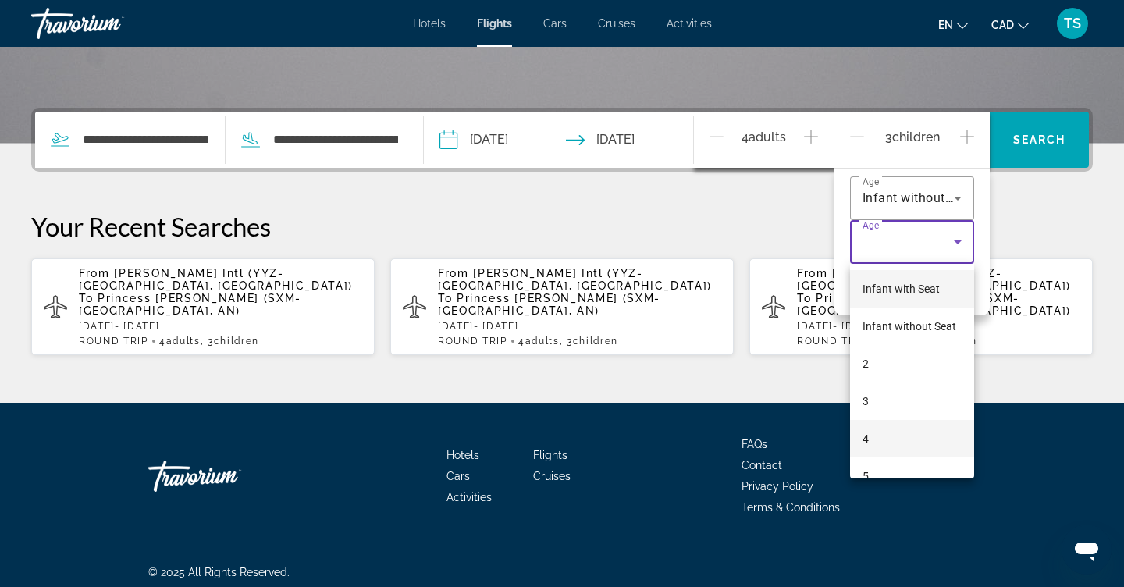
click at [865, 423] on mat-option "4" at bounding box center [912, 438] width 125 height 37
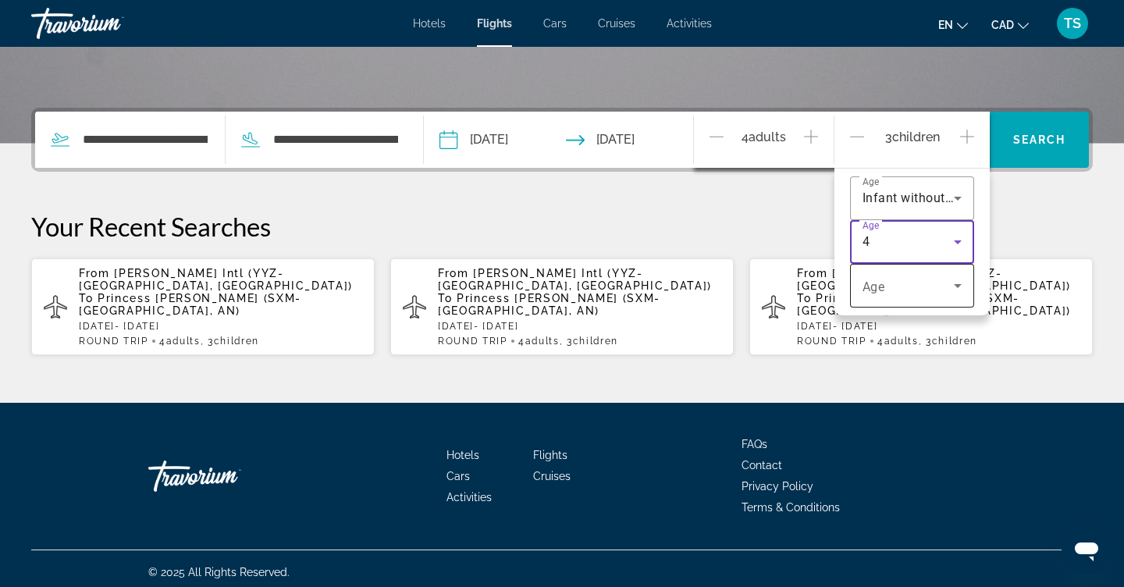
click at [961, 290] on icon "Travelers: 4 adults, 3 children" at bounding box center [958, 285] width 19 height 19
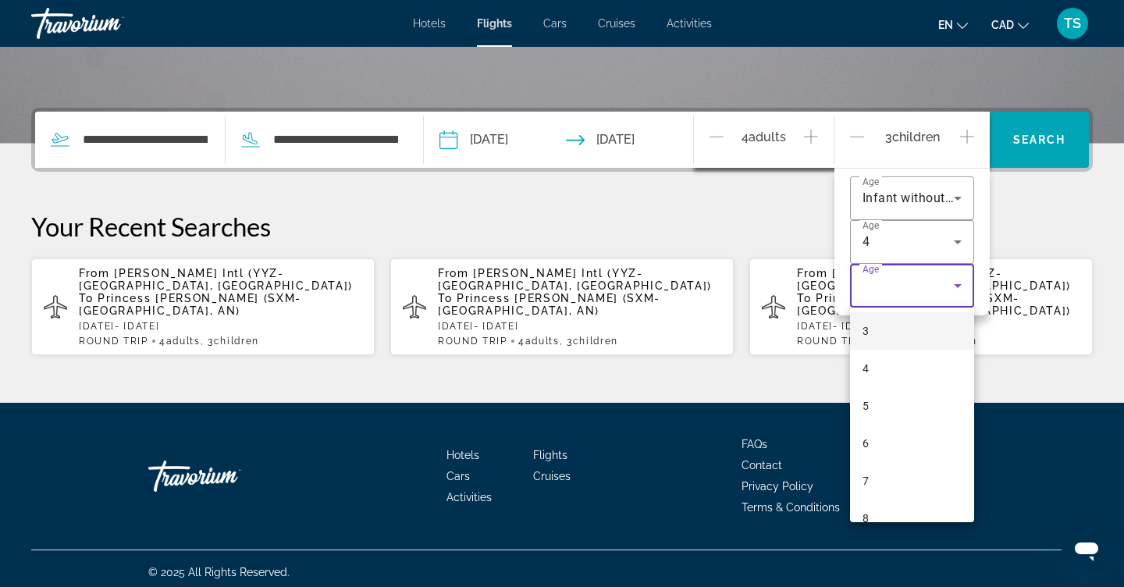
scroll to position [116, 0]
click at [905, 462] on mat-option "7" at bounding box center [912, 479] width 125 height 37
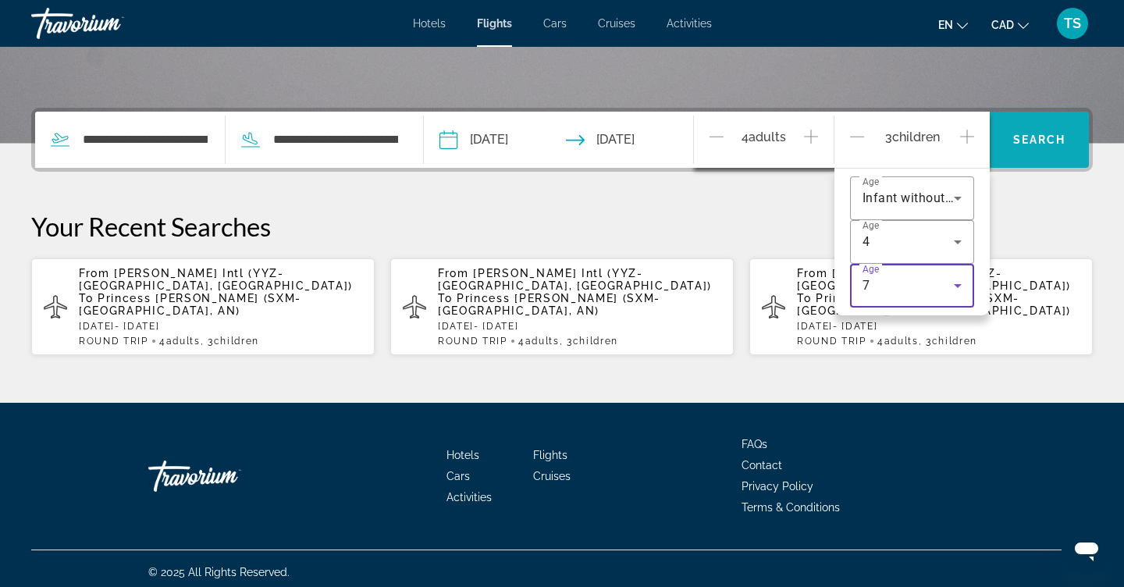
click at [1059, 129] on span "Search widget" at bounding box center [1039, 139] width 99 height 37
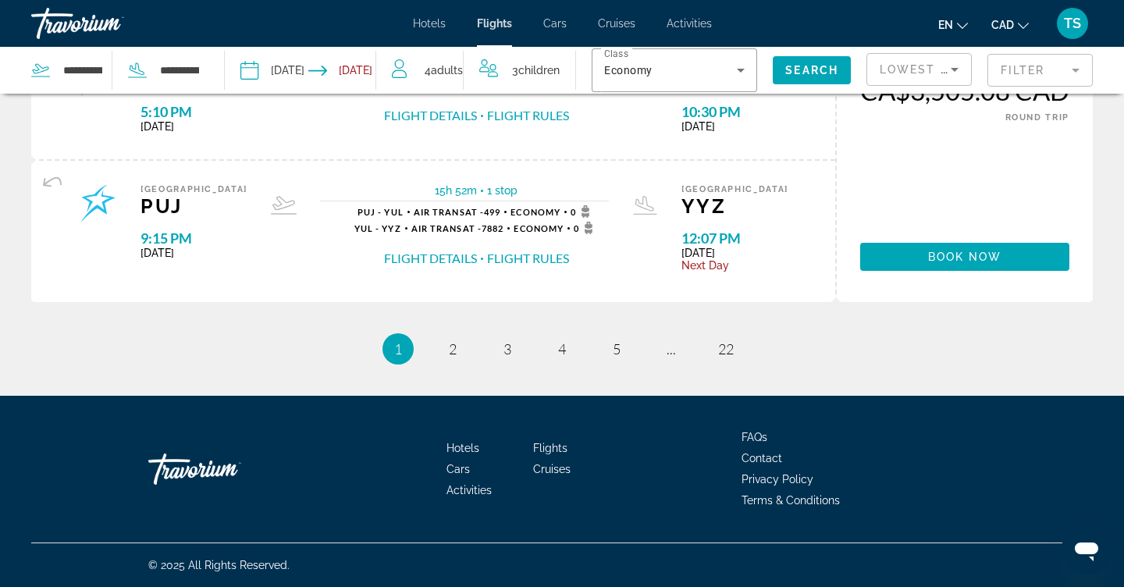
scroll to position [1653, 0]
click at [457, 358] on span "2" at bounding box center [453, 348] width 8 height 17
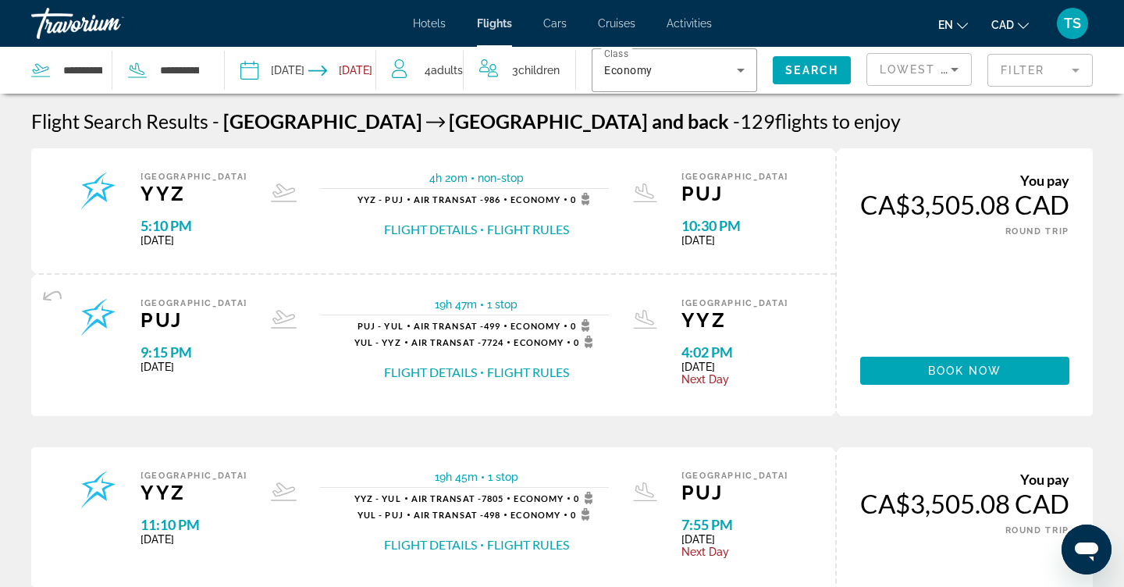
click at [1074, 62] on mat-form-field "Filter" at bounding box center [1040, 70] width 105 height 33
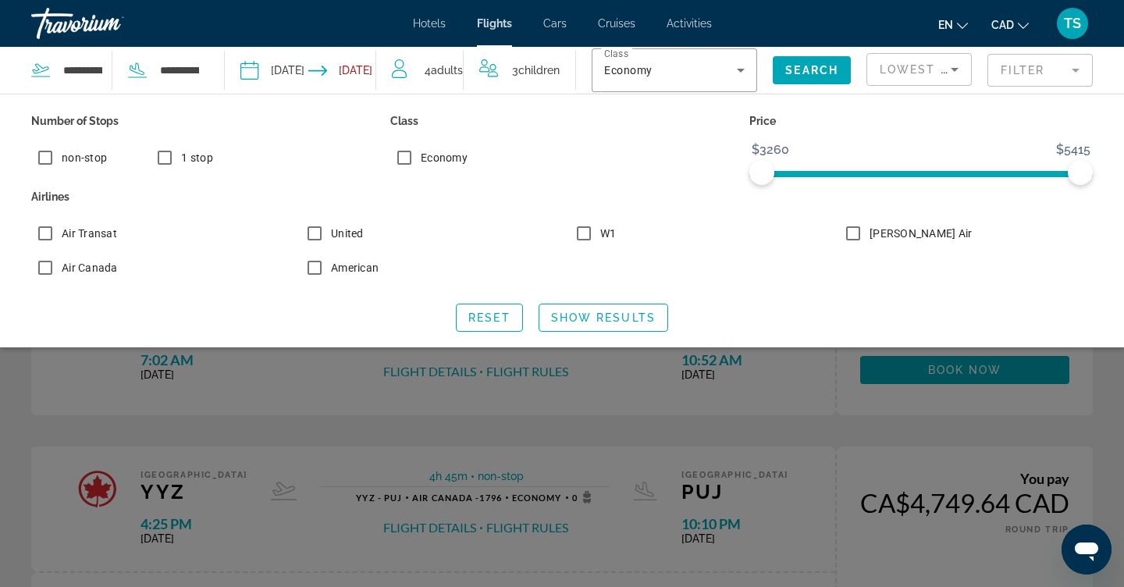
click at [822, 404] on div "Search widget" at bounding box center [562, 406] width 1124 height 361
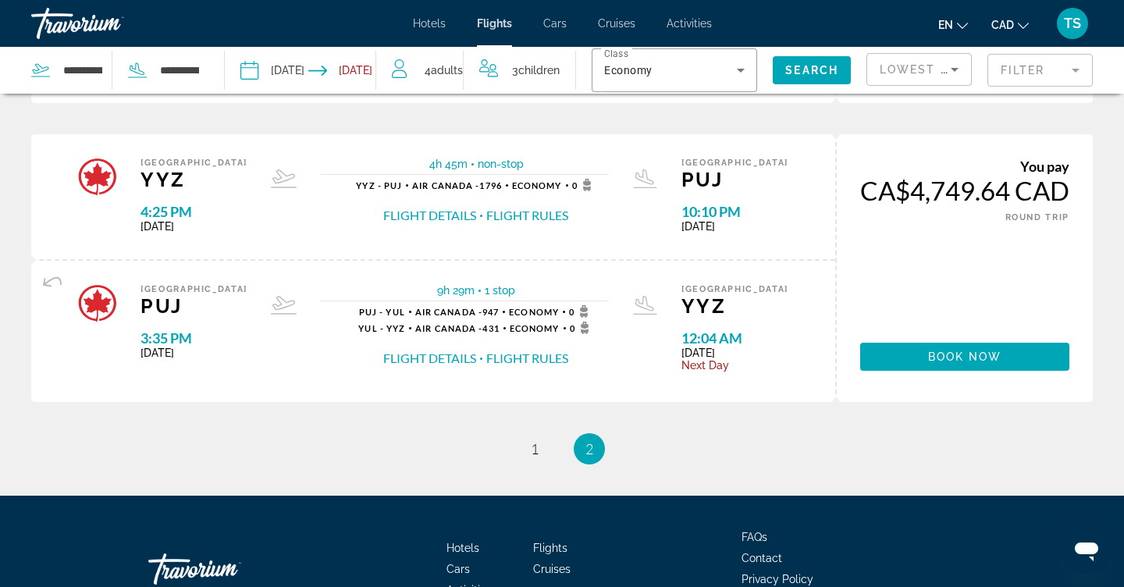
scroll to position [312, 0]
click at [536, 463] on link "page 1" at bounding box center [535, 449] width 27 height 27
